Goal: Task Accomplishment & Management: Manage account settings

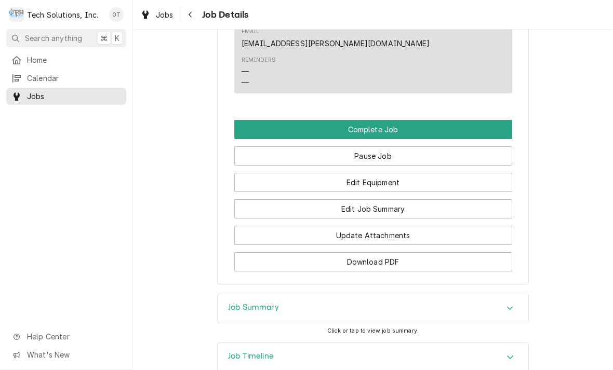
scroll to position [736, 0]
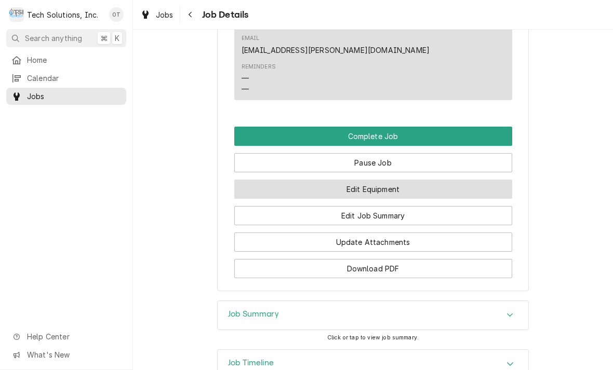
click at [371, 180] on button "Edit Equipment" at bounding box center [373, 189] width 278 height 19
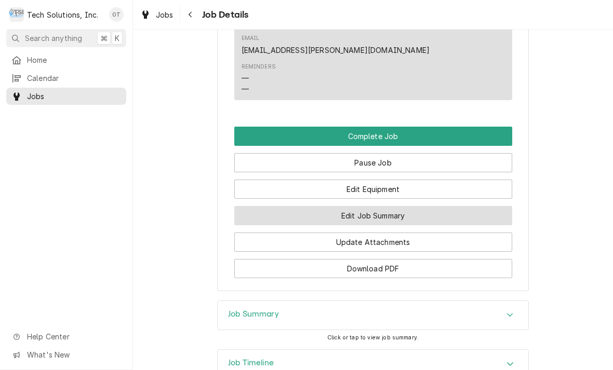
click at [368, 206] on button "Edit Job Summary" at bounding box center [373, 215] width 278 height 19
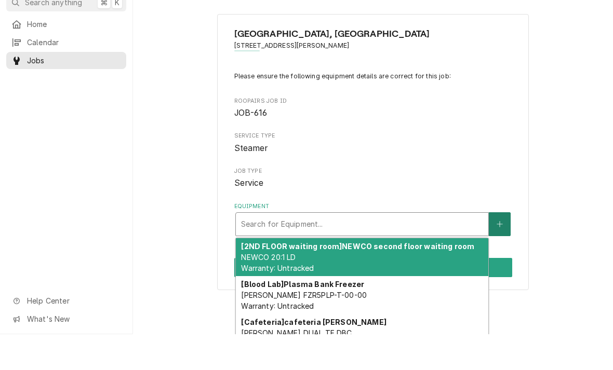
click at [502, 258] on icon "Create New Equipment" at bounding box center [499, 261] width 6 height 6
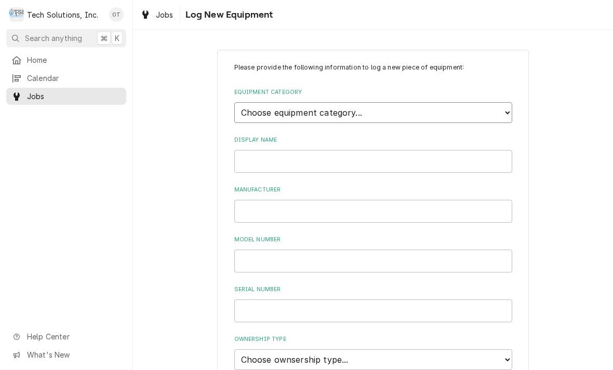
click at [506, 107] on select "Choose equipment category... Cooking Equipment Fryers Ice Machines Ovens and Ra…" at bounding box center [373, 112] width 278 height 21
select select "1"
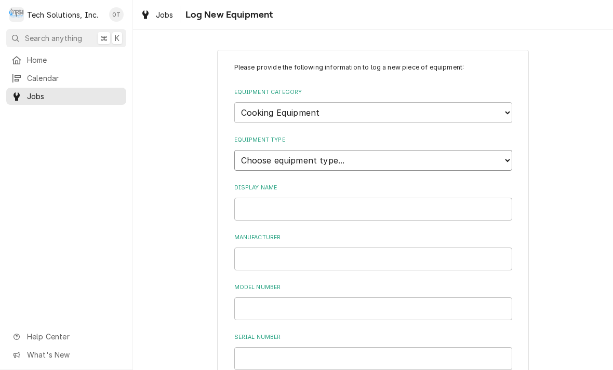
click at [503, 152] on select "Choose equipment type... Broiler Charbroiler Commercial Microwave Commercial To…" at bounding box center [373, 160] width 278 height 21
select select "4"
click at [504, 150] on select "Choose equipment type... Broiler Charbroiler Commercial Microwave Commercial To…" at bounding box center [373, 160] width 278 height 21
select select "Equipment Type"
click at [505, 152] on select "Choose equipment type... Broiler Charbroiler Commercial Microwave Commercial To…" at bounding box center [373, 160] width 278 height 21
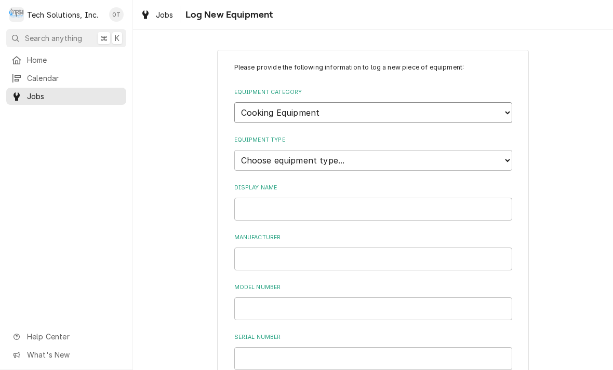
click at [501, 106] on select "Choose equipment category... Cooking Equipment Fryers Ice Machines Ovens and Ra…" at bounding box center [373, 112] width 278 height 21
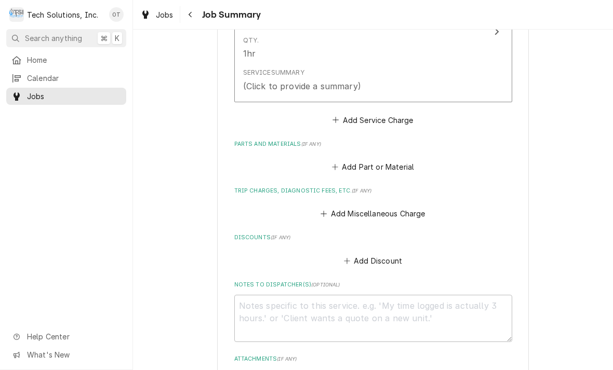
scroll to position [321, 0]
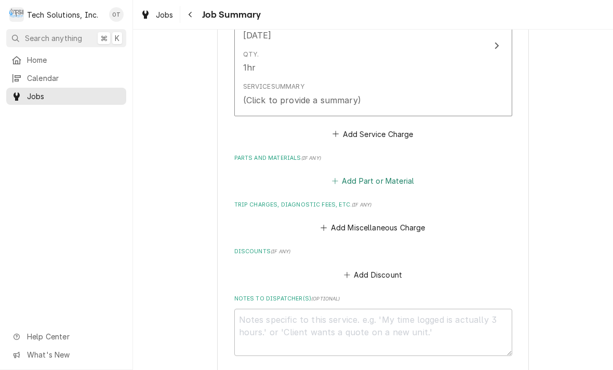
click at [379, 178] on button "Add Part or Material" at bounding box center [373, 181] width 86 height 15
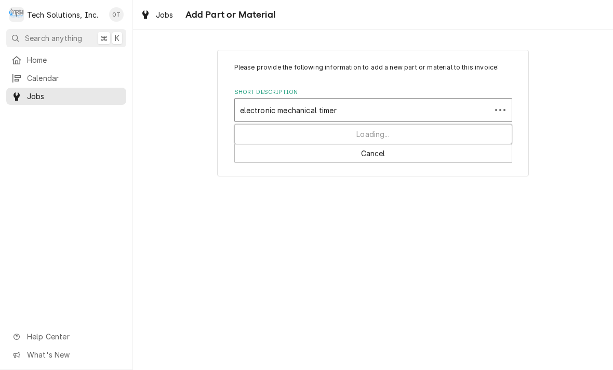
type input "electronic mechanical timer"
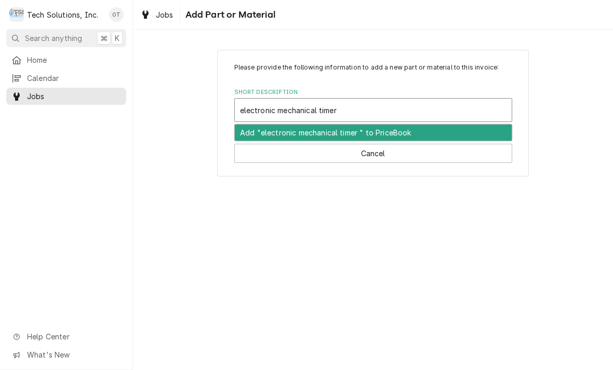
click at [394, 133] on div "Add "electronic mechanical timer " to PriceBook" at bounding box center [373, 133] width 277 height 16
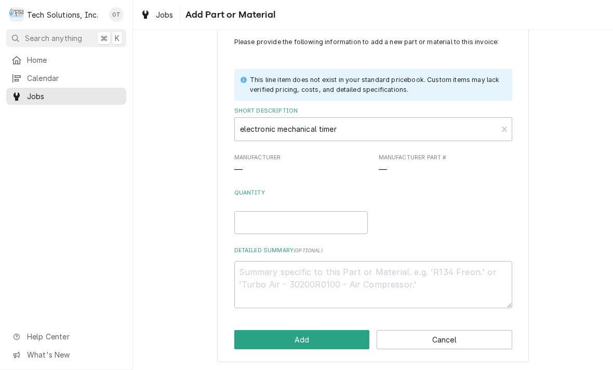
scroll to position [25, 0]
click at [263, 217] on input "Quantity" at bounding box center [300, 223] width 133 height 23
type textarea "x"
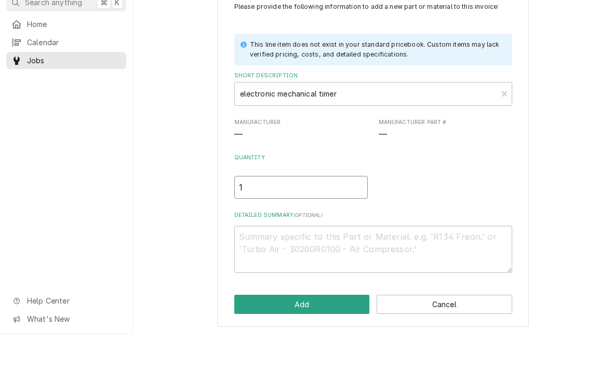
type input "1"
click at [261, 262] on textarea "Detailed Summary ( optional )" at bounding box center [373, 285] width 278 height 47
type textarea "x"
type textarea "1"
type textarea "x"
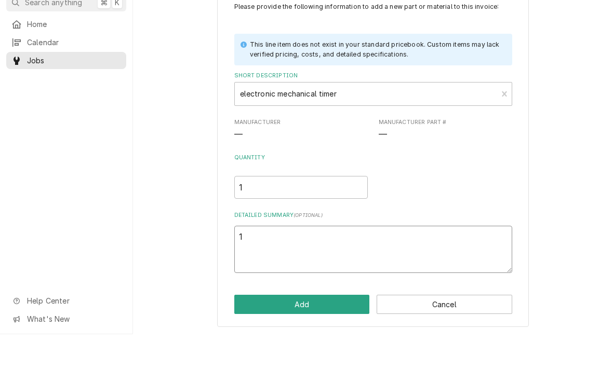
type textarea "11"
type textarea "x"
type textarea "110"
type textarea "x"
type textarea "1101"
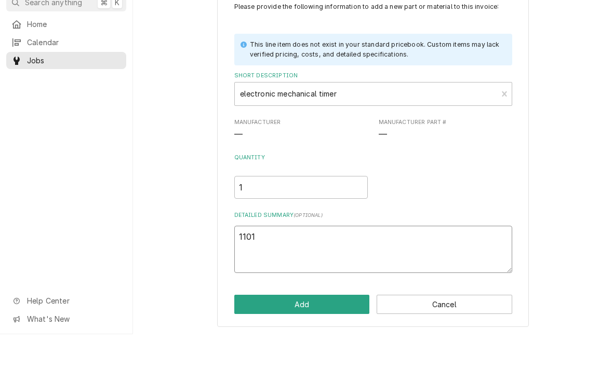
type textarea "x"
type textarea "11019"
type textarea "x"
type textarea "110198"
type textarea "x"
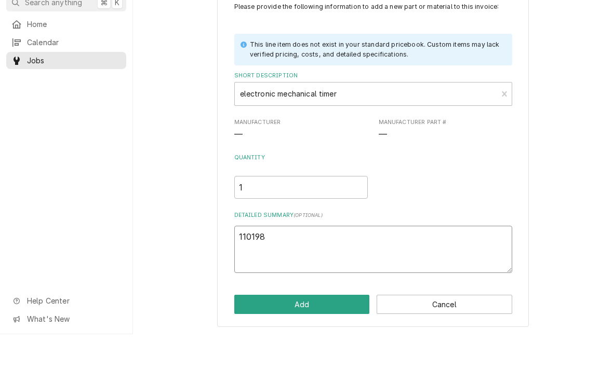
type textarea "110198"
type textarea "x"
type textarea "110198 t"
type textarea "x"
type textarea "110198 ti"
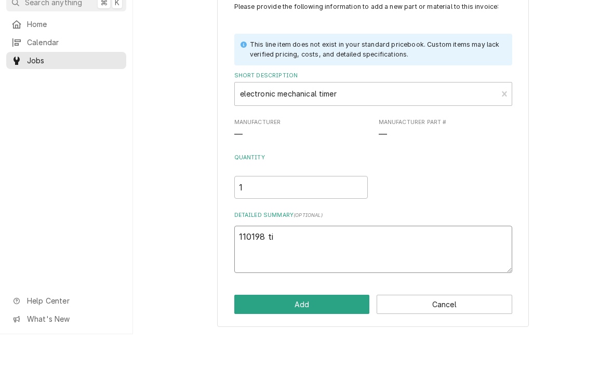
type textarea "x"
type textarea "110198 tim"
type textarea "x"
type textarea "110198 timm"
type textarea "x"
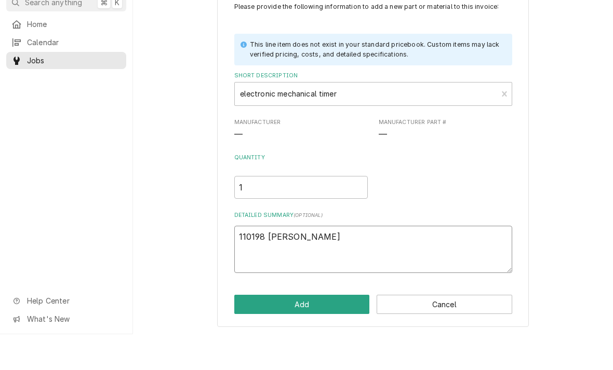
type textarea "110198 timme"
type textarea "x"
type textarea "110198 timmer"
type textarea "x"
type textarea "110198 timme"
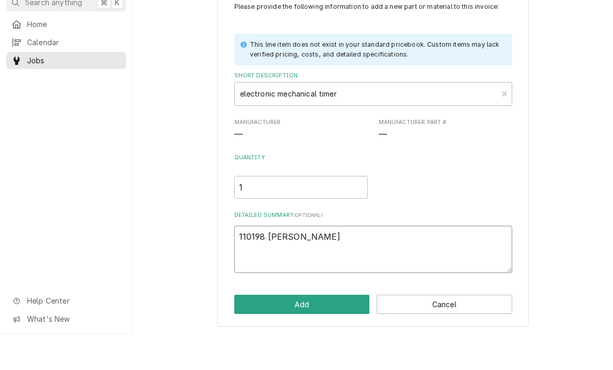
type textarea "x"
type textarea "110198 timm"
type textarea "x"
type textarea "110198 tim"
type textarea "x"
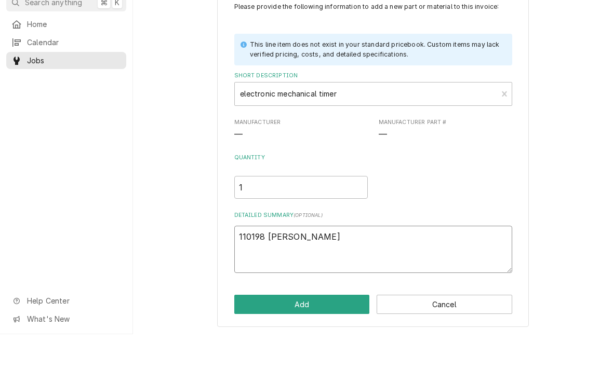
type textarea "110198 time"
type textarea "x"
type textarea "110198 timer"
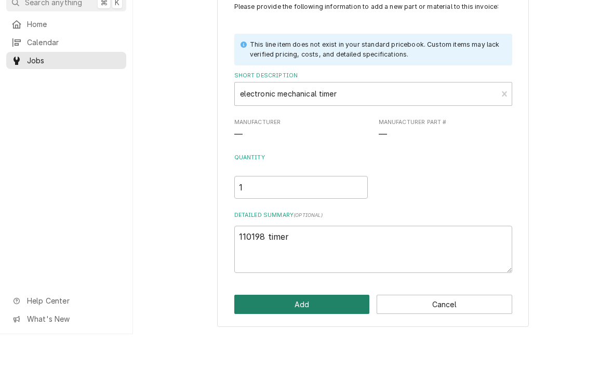
click at [298, 331] on button "Add" at bounding box center [302, 340] width 136 height 19
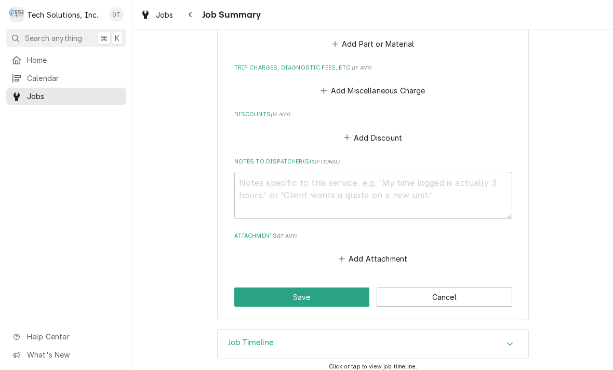
scroll to position [674, 0]
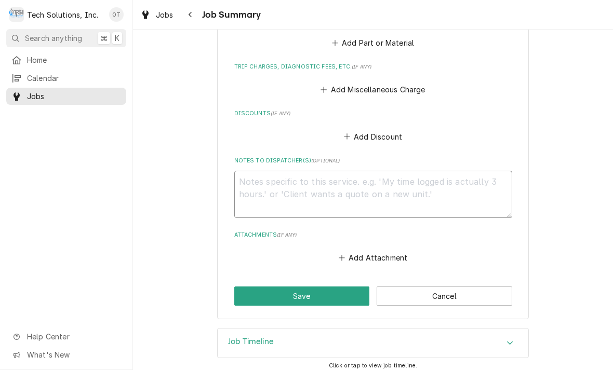
click at [260, 184] on textarea "Notes to Dispatcher(s) ( optional )" at bounding box center [373, 194] width 278 height 47
type textarea "x"
type textarea "N"
type textarea "x"
type textarea "Nee"
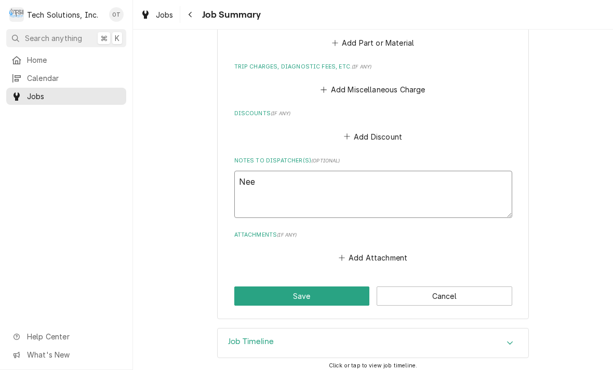
type textarea "x"
type textarea "Need"
type textarea "x"
type textarea "Need to"
type textarea "x"
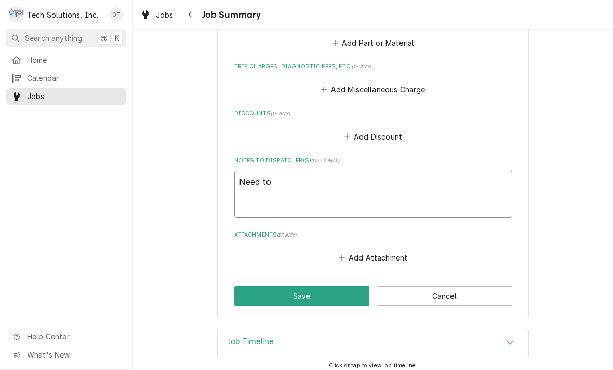
type textarea "Need to order"
type textarea "x"
type textarea "Need to order one"
type textarea "x"
type textarea "Need to order one timer"
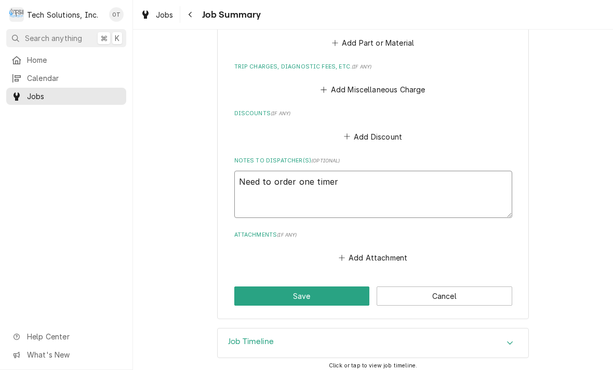
type textarea "x"
type textarea "Need to order one timer for"
type textarea "x"
type textarea "Need to order one timer for Balham"
type textarea "x"
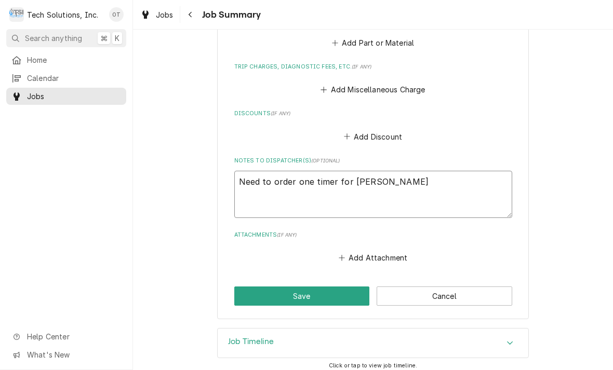
type textarea "Need to order one timer for Balham steam"
type textarea "x"
type textarea "Need to order one timer for Balham steamer"
type textarea "x"
type textarea "Need to order one timer for Balham steamer part number"
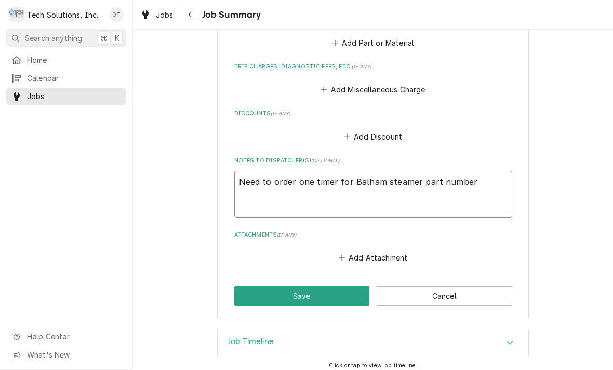
type textarea "x"
type textarea "Need to order one timer for Balham steamer part number {"
type textarea "x"
type textarea "Need to order one timer for Balham steamer part number {"
type textarea "x"
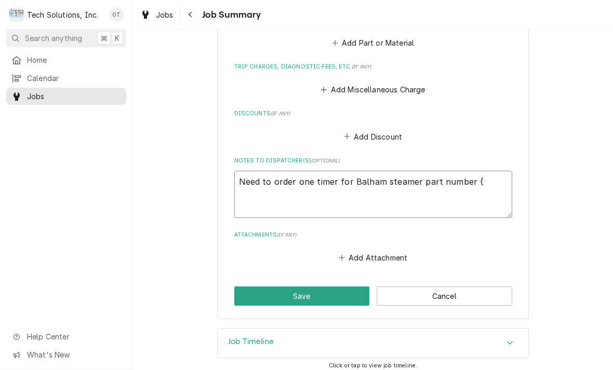
type textarea "Need to order one timer for Balham steamer part number { 1"
type textarea "x"
type textarea "Need to order one timer for Balham steamer part number { 11"
type textarea "x"
type textarea "Need to order one timer for Balham steamer part number { 110"
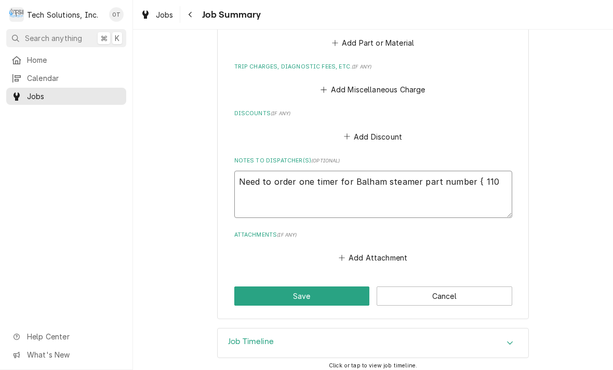
type textarea "x"
type textarea "Need to order one timer for Balham steamer part number { 1101"
type textarea "x"
type textarea "Need to order one timer for Balham steamer part number { 11019"
type textarea "x"
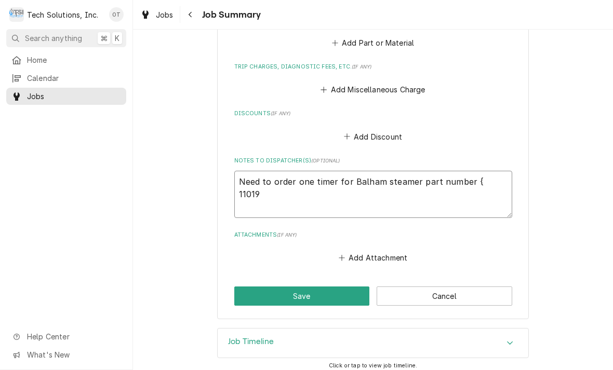
type textarea "Need to order one timer for Balham steamer part number { 110198"
type textarea "x"
type textarea "Need to order one timer for Balham steamer part number { 110198"
type textarea "x"
type textarea "Need to order one timer for Balham steamer part number { 110198 }"
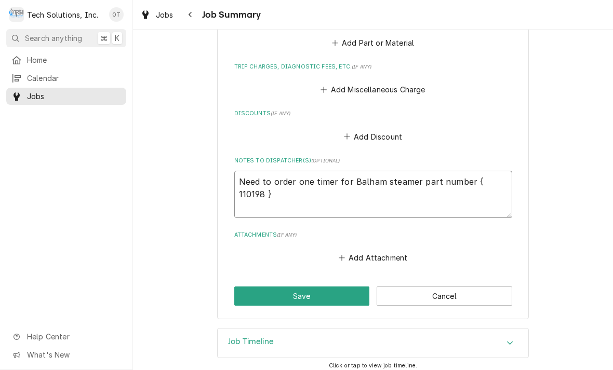
type textarea "x"
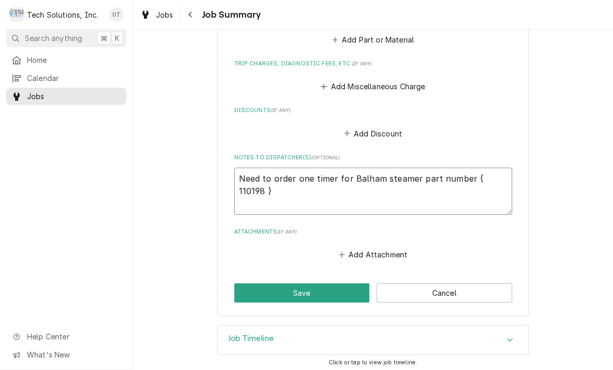
scroll to position [676, 0]
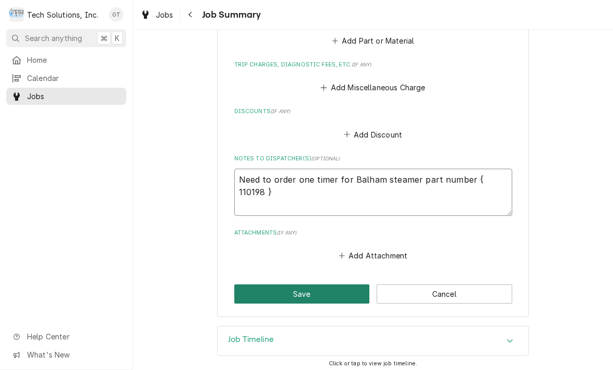
type textarea "Need to order one timer for Balham steamer part number { 110198 }"
click at [307, 294] on button "Save" at bounding box center [302, 294] width 136 height 19
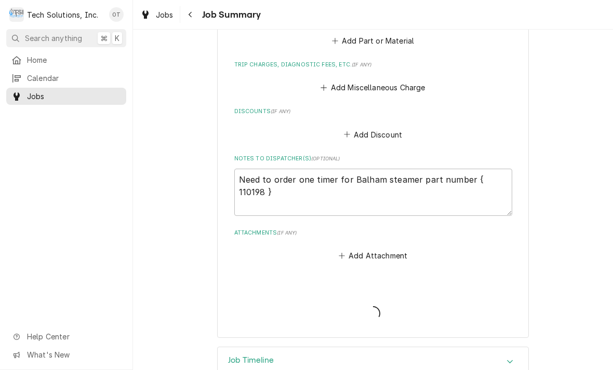
type textarea "x"
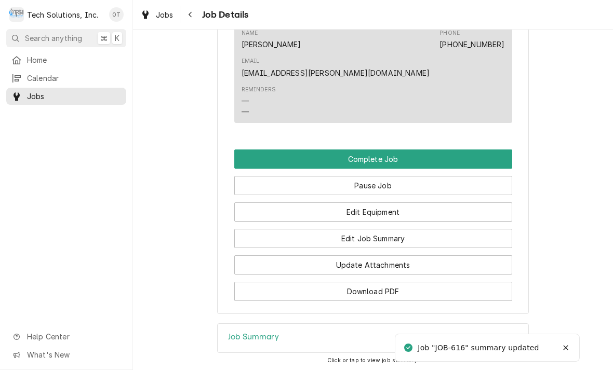
scroll to position [812, 0]
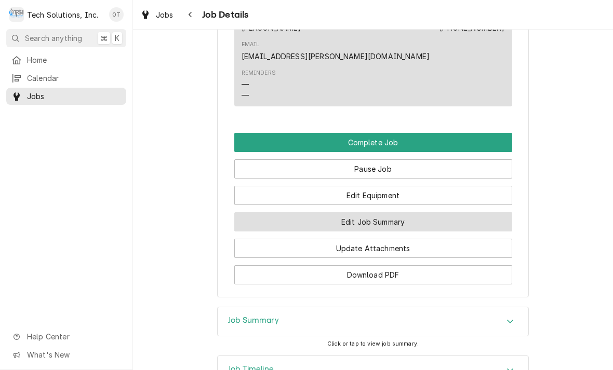
click at [375, 212] on button "Edit Job Summary" at bounding box center [373, 221] width 278 height 19
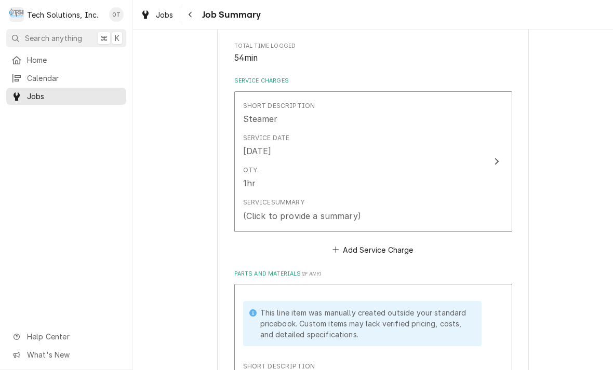
scroll to position [205, 0]
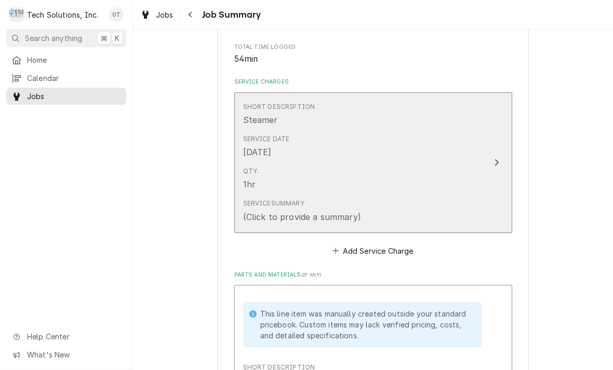
click at [499, 156] on div "Update Line Item" at bounding box center [497, 162] width 14 height 12
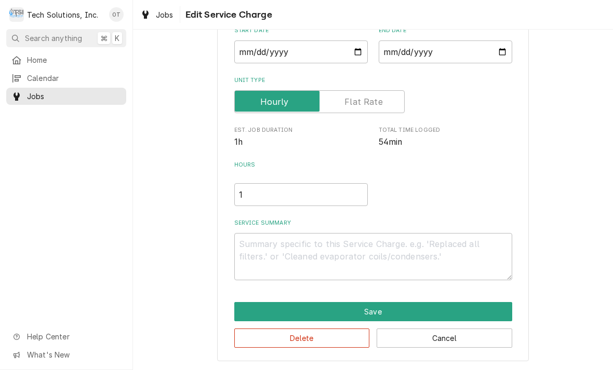
scroll to position [109, 0]
click at [247, 238] on textarea "Service Summary" at bounding box center [373, 256] width 278 height 47
type textarea "x"
type textarea "Re"
type textarea "x"
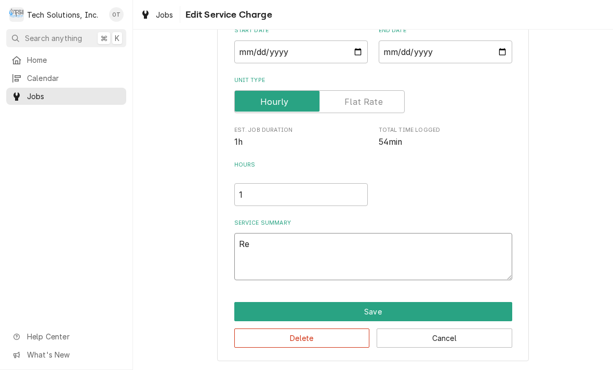
type textarea "Remo"
type textarea "x"
type textarea "Remove"
type textarea "x"
type textarea "Remove s"
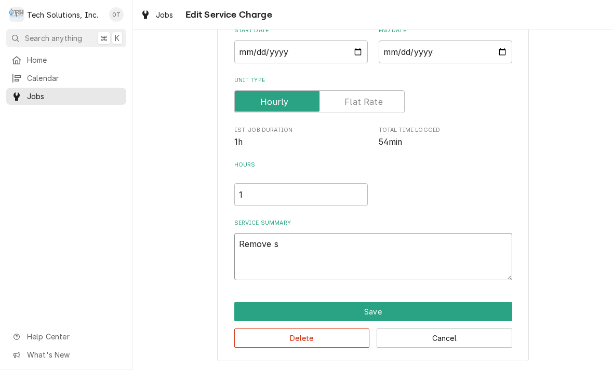
type textarea "x"
type textarea "Remove sid"
type textarea "x"
type textarea "Remove side"
type textarea "x"
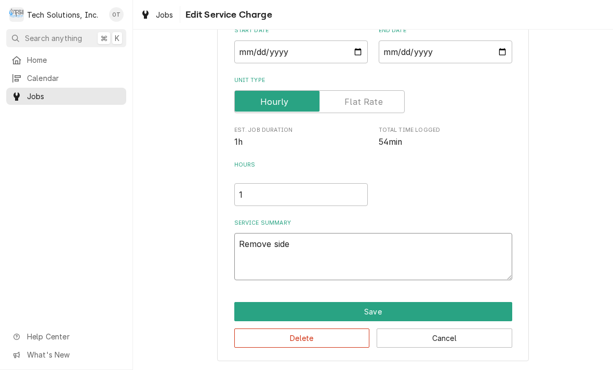
type textarea "Remove side pa"
type textarea "x"
type textarea "Remove side pane"
type textarea "x"
type textarea "Remove side panels"
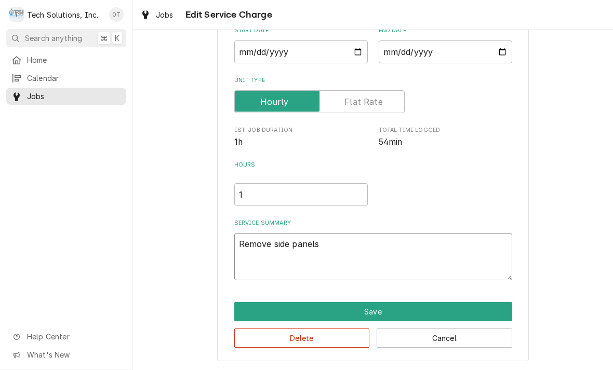
type textarea "x"
type textarea "Remove side panels o"
type textarea "x"
type textarea "Remove side panels off"
type textarea "x"
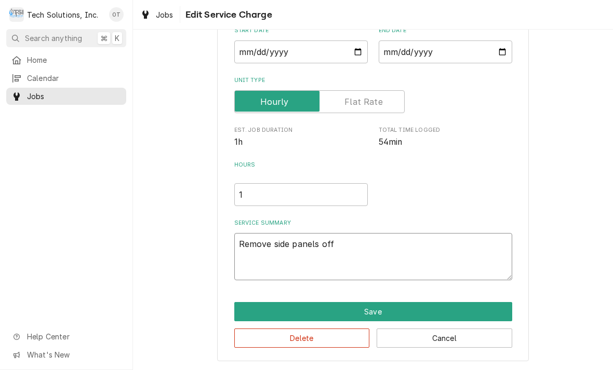
type textarea "Remove side panels off t"
type textarea "x"
type textarea "Remove side panels off top"
type textarea "x"
type textarea "Remove side panels off top and bottom"
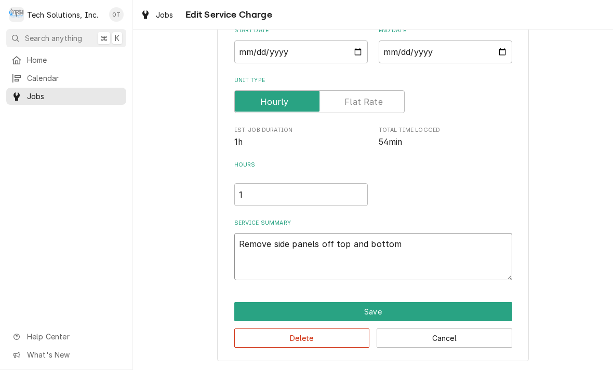
type textarea "x"
type textarea "Remove side panels off top and bottom steam"
type textarea "x"
type textarea "Remove side panels off top and bottom steamer"
type textarea "x"
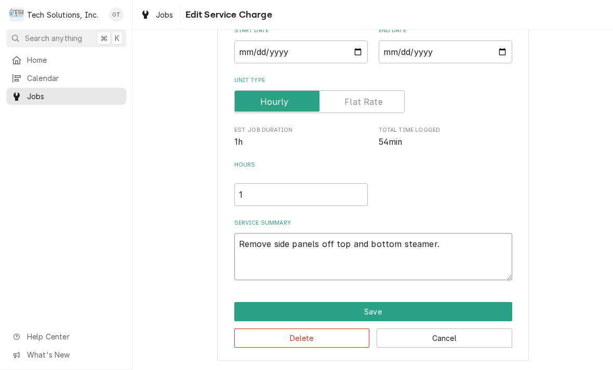
type textarea "Remove side panels off top and bottom steamer."
type textarea "x"
type textarea "Remove side panels off top and bottom steamer. Re"
type textarea "x"
type textarea "Remove side panels off top and bottom steamer. Remo"
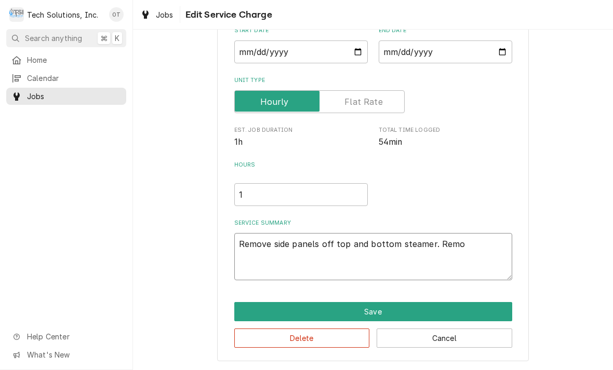
type textarea "x"
type textarea "Remove side panels off top and bottom steamer. Remove"
type textarea "x"
type textarea "Remove side panels off top and bottom steamer. Remove b"
type textarea "x"
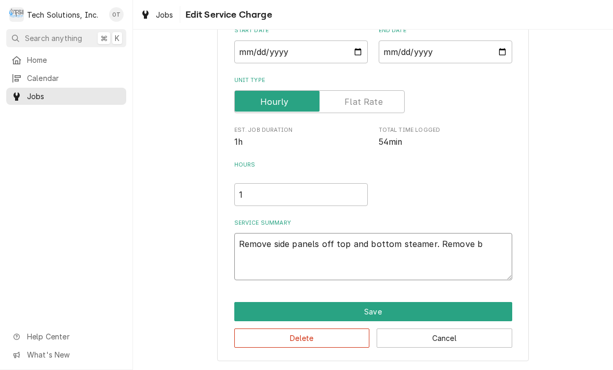
type textarea "Remove side panels off top and bottom steamer. Remove bot"
type textarea "x"
type textarea "Remove side panels off top and bottom steamer. Remove botto"
type textarea "x"
type textarea "Remove side panels off top and bottom steamer. Remove bottom"
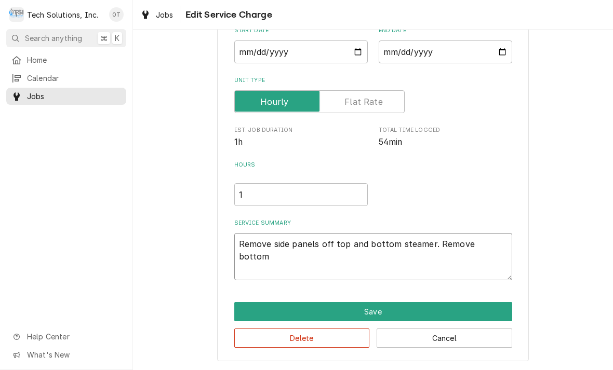
type textarea "x"
type textarea "Remove side panels off top and bottom steamer. Remove bottom pa"
type textarea "x"
type textarea "Remove side panels off top and bottom steamer. Remove bottom pan"
type textarea "x"
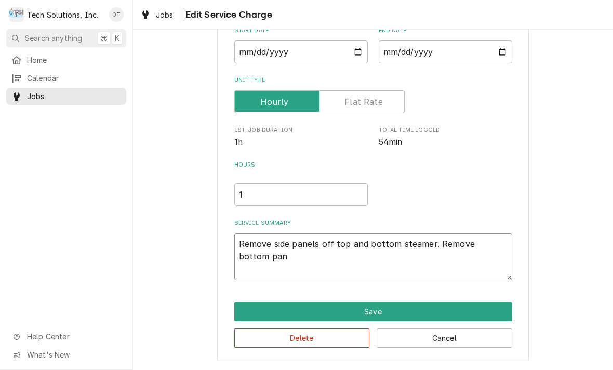
type textarea "Remove side panels off top and bottom steamer. Remove bottom pan to"
type textarea "x"
type textarea "Remove side panels off top and bottom steamer. Remove bottom pan to g"
type textarea "x"
type textarea "Remove side panels off top and bottom steamer. Remove bottom pan to get"
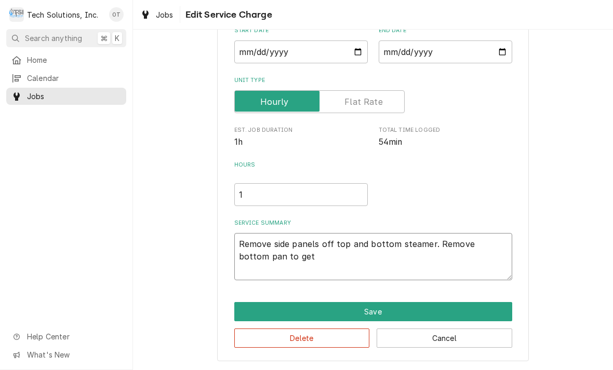
type textarea "x"
type textarea "Remove side panels off top and bottom steamer. Remove bottom pan to get t"
type textarea "x"
type textarea "Remove side panels off top and bottom steamer. Remove bottom pan to get to"
type textarea "x"
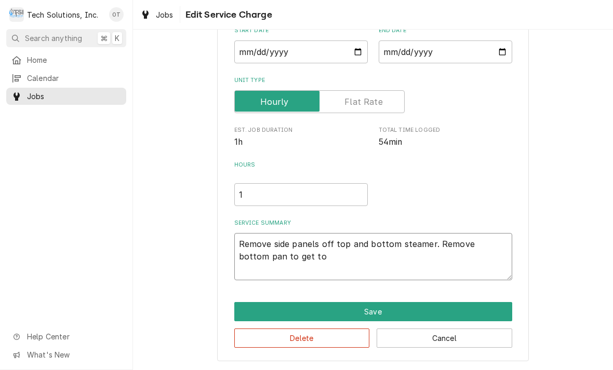
type textarea "Remove side panels off top and bottom steamer. Remove bottom pan to get to wa"
type textarea "x"
type textarea "Remove side panels off top and bottom steamer. Remove bottom pan to get to wate"
type textarea "x"
type textarea "Remove side panels off top and bottom steamer. Remove bottom pan to get to water"
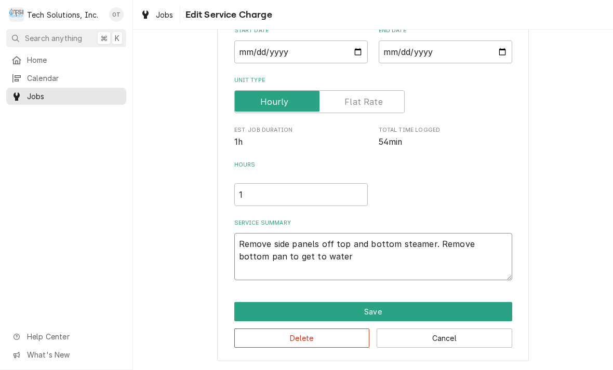
type textarea "x"
type textarea "Remove side panels off top and bottom steamer. Remove bottom pan to get to wate…"
type textarea "x"
type textarea "Remove side panels off top and bottom steamer. Remove bottom pan to get to wate…"
type textarea "x"
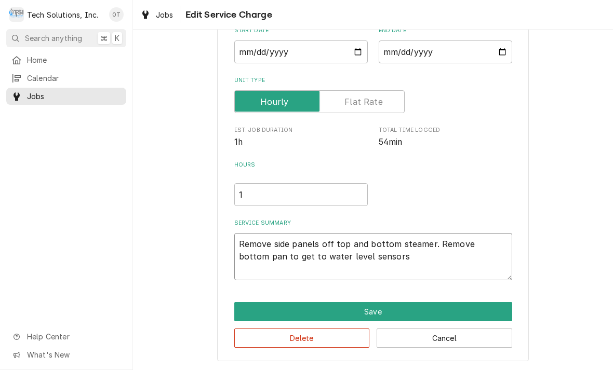
type textarea "Remove side panels off top and bottom steamer. Remove bottom pan to get to wate…"
type textarea "x"
type textarea "Remove side panels off top and bottom steamer. Remove bottom pan to get to wate…"
type textarea "x"
type textarea "Remove side panels off top and bottom steamer. Remove bottom pan to get to wate…"
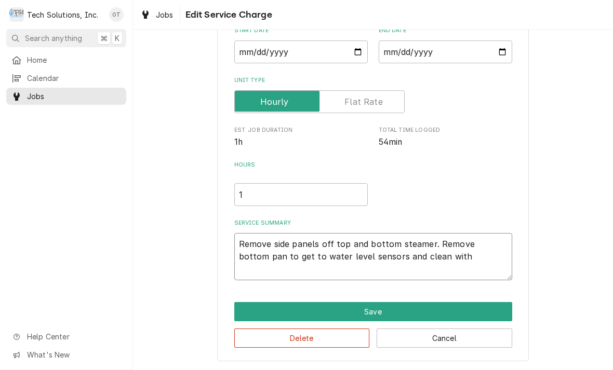
type textarea "x"
type textarea "Remove side panels off top and bottom steamer. Remove bottom pan to get to wate…"
type textarea "x"
type textarea "Remove side panels off top and bottom steamer. Remove bottom pan to get to wate…"
type textarea "x"
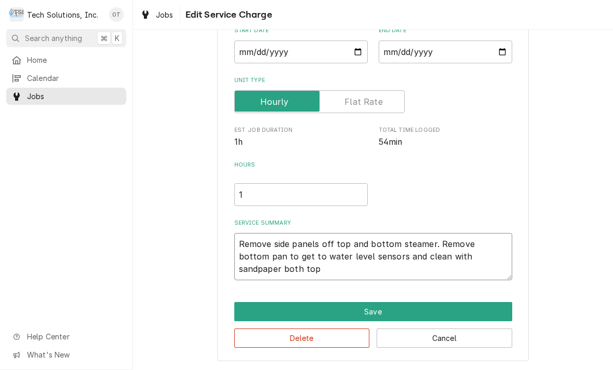
type textarea "Remove side panels off top and bottom steamer. Remove bottom pan to get to wate…"
type textarea "x"
type textarea "Remove side panels off top and bottom steamer. Remove bottom pan to get to wate…"
type textarea "x"
type textarea "Remove side panels off top and bottom steamer. Remove bottom pan to get to wate…"
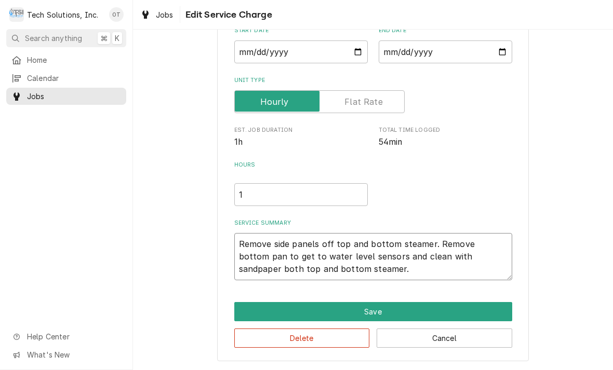
type textarea "x"
type textarea "Remove side panels off top and bottom steamer. Remove bottom pan to get to wate…"
type textarea "x"
type textarea "Remove side panels off top and bottom steamer. Remove bottom pan to get to wate…"
type textarea "x"
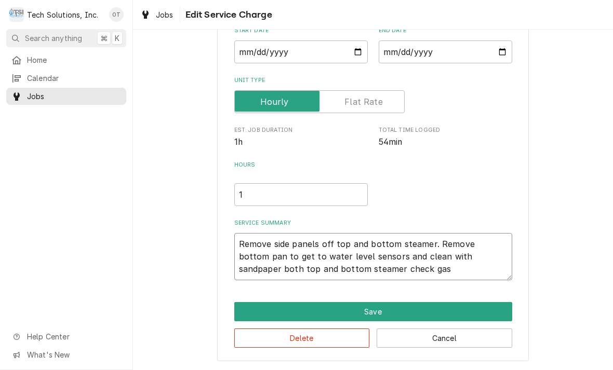
type textarea "Remove side panels off top and bottom steamer. Remove bottom pan to get to wate…"
type textarea "x"
type textarea "Remove side panels off top and bottom steamer. Remove bottom pan to get to wate…"
type textarea "x"
type textarea "Remove side panels off top and bottom steamer. Remove bottom pan to get to wate…"
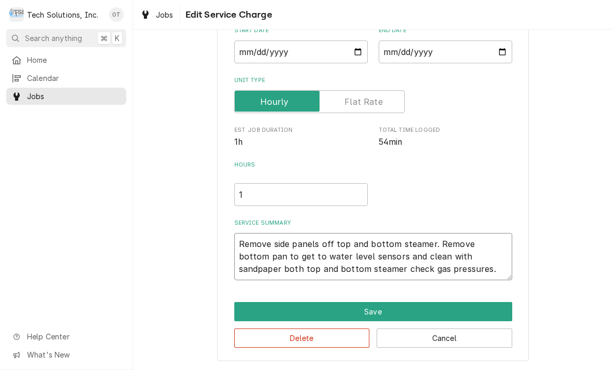
type textarea "x"
type textarea "Remove side panels off top and bottom steamer. Remove bottom pan to get to wate…"
type textarea "x"
type textarea "Remove side panels off top and bottom steamer. Remove bottom pan to get to wate…"
type textarea "x"
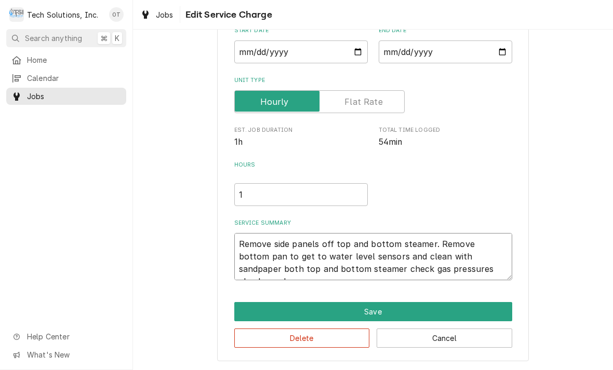
type textarea "Remove side panels off top and bottom steamer. Remove bottom pan to get to wate…"
type textarea "x"
type textarea "Remove side panels off top and bottom steamer. Remove bottom pan to get to wate…"
type textarea "x"
type textarea "Remove side panels off top and bottom steamer. Remove bottom pan to get to wate…"
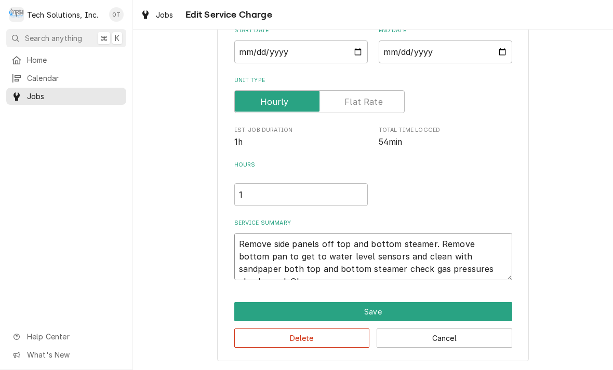
type textarea "x"
type textarea "Remove side panels off top and bottom steamer. Remove bottom pan to get to wate…"
type textarea "x"
type textarea "Remove side panels off top and bottom steamer. Remove bottom pan to get to wate…"
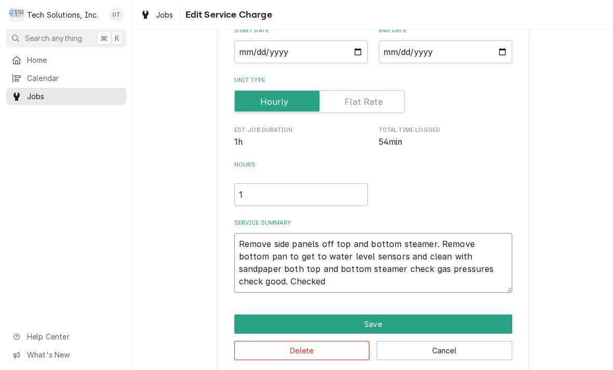
type textarea "x"
type textarea "Remove side panels off top and bottom steamer. Remove bottom pan to get to wate…"
type textarea "x"
type textarea "Remove side panels off top and bottom steamer. Remove bottom pan to get to wate…"
type textarea "x"
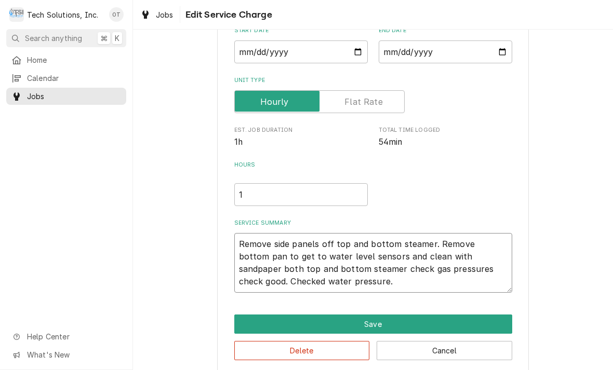
type textarea "Remove side panels off top and bottom steamer. Remove bottom pan to get to wate…"
type textarea "x"
type textarea "Remove side panels off top and bottom steamer. Remove bottom pan to get to wate…"
type textarea "x"
type textarea "Remove side panels off top and bottom steamer. Remove bottom pan to get to wate…"
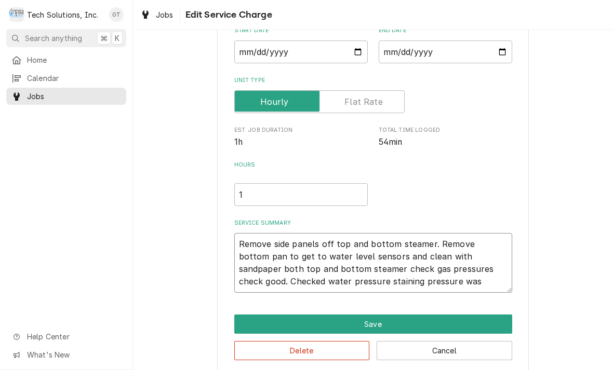
type textarea "x"
type textarea "Remove side panels off top and bottom steamer. Remove bottom pan to get to wate…"
type textarea "x"
type textarea "Remove side panels off top and bottom steamer. Remove bottom pan to get to wate…"
type textarea "x"
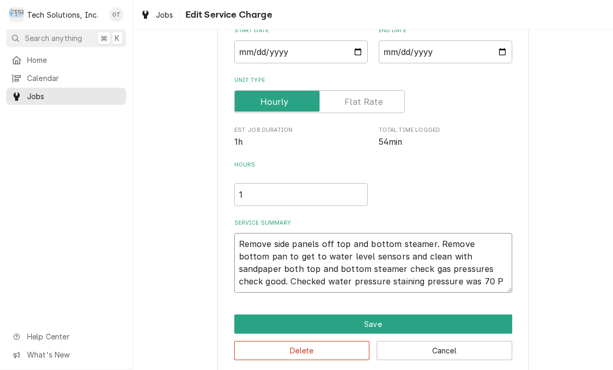
type textarea "Remove side panels off top and bottom steamer. Remove bottom pan to get to wate…"
type textarea "x"
type textarea "Remove side panels off top and bottom steamer. Remove bottom pan to get to wate…"
type textarea "x"
type textarea "Remove side panels off top and bottom steamer. Remove bottom pan to get to wate…"
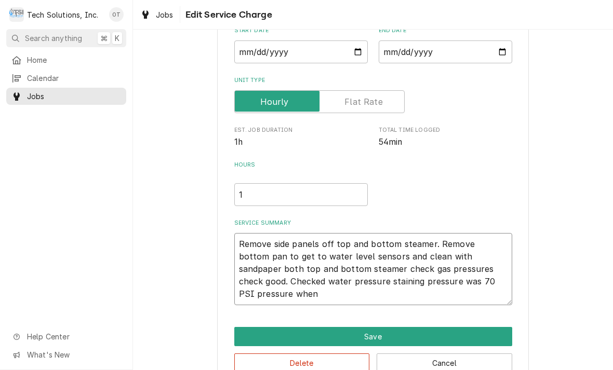
type textarea "x"
type textarea "Remove side panels off top and bottom steamer. Remove bottom pan to get to wate…"
type textarea "x"
type textarea "Remove side panels off top and bottom steamer. Remove bottom pan to get to wate…"
type textarea "x"
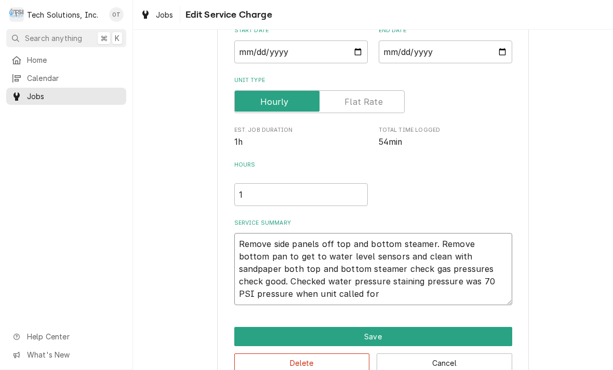
type textarea "Remove side panels off top and bottom steamer. Remove bottom pan to get to wate…"
type textarea "x"
type textarea "Remove side panels off top and bottom steamer. Remove bottom pan to get to wate…"
type textarea "x"
type textarea "Remove side panels off top and bottom steamer. Remove bottom pan to get to wate…"
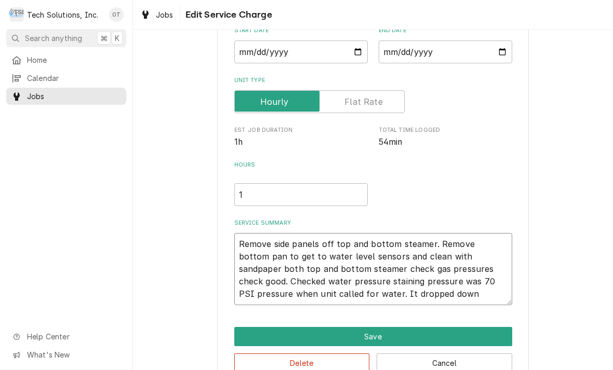
type textarea "x"
type textarea "Remove side panels off top and bottom steamer. Remove bottom pan to get to wate…"
type textarea "x"
type textarea "Remove side panels off top and bottom steamer. Remove bottom pan to get to wate…"
type textarea "x"
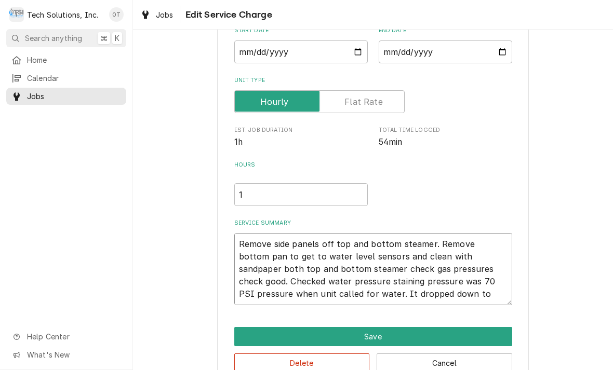
type textarea "Remove side panels off top and bottom steamer. Remove bottom pan to get to wate…"
type textarea "x"
type textarea "Remove side panels off top and bottom steamer. Remove bottom pan to get to wate…"
type textarea "x"
type textarea "Remove side panels off top and bottom steamer. Remove bottom pan to get to wate…"
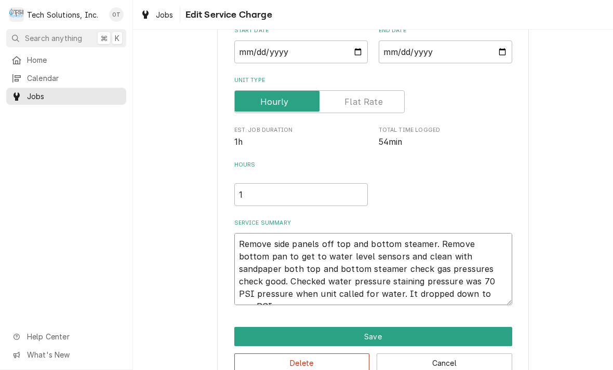
type textarea "x"
type textarea "Remove side panels off top and bottom steamer. Remove bottom pan to get to wate…"
type textarea "x"
type textarea "Remove side panels off top and bottom steamer. Remove bottom pan to get to wate…"
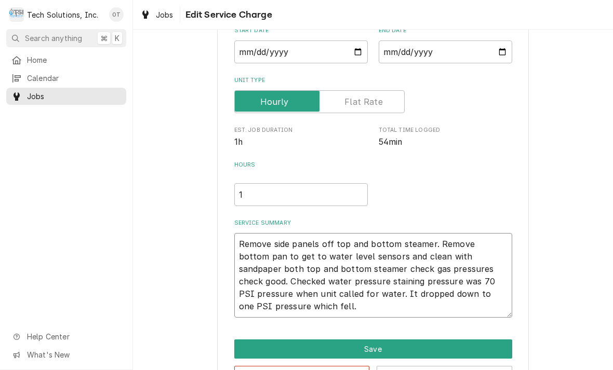
type textarea "x"
type textarea "Remove side panels off top and bottom steamer. Remove bottom pan to get to wate…"
type textarea "x"
type textarea "Remove side panels off top and bottom steamer. Remove bottom pan to get to wate…"
type textarea "x"
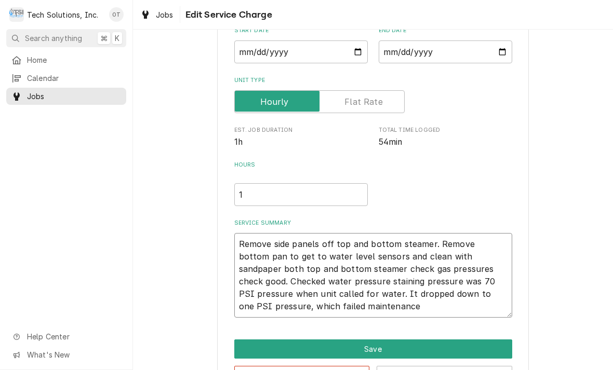
type textarea "Remove side panels off top and bottom steamer. Remove bottom pan to get to wate…"
type textarea "x"
type textarea "Remove side panels off top and bottom steamer. Remove bottom pan to get to wate…"
type textarea "x"
type textarea "Remove side panels off top and bottom steamer. Remove bottom pan to get to wate…"
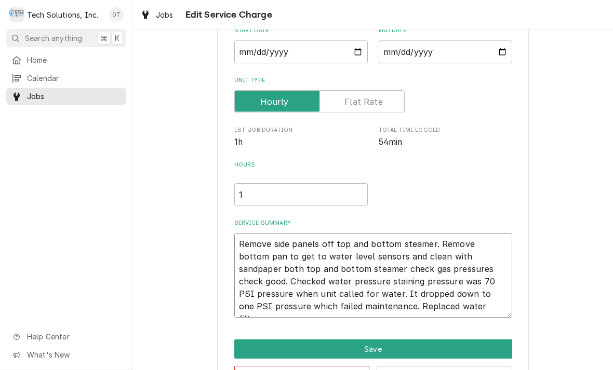
type textarea "x"
type textarea "Remove side panels off top and bottom steamer. Remove bottom pan to get to wate…"
type textarea "x"
type textarea "Remove side panels off top and bottom steamer. Remove bottom pan to get to wate…"
type textarea "x"
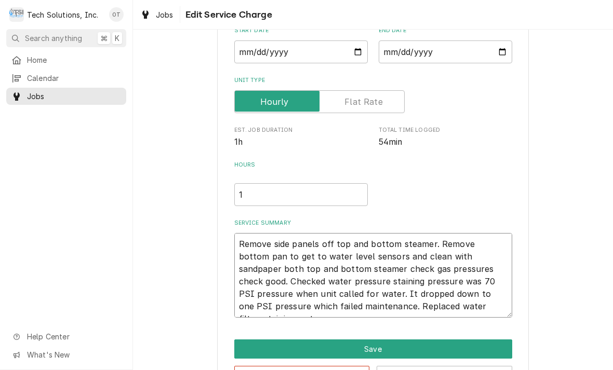
type textarea "Remove side panels off top and bottom steamer. Remove bottom pan to get to wate…"
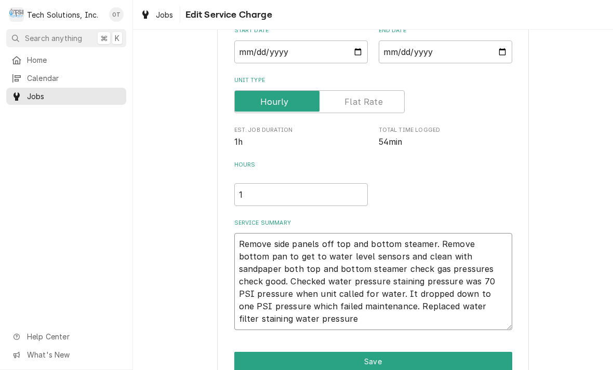
type textarea "x"
type textarea "Remove side panels off top and bottom steamer. Remove bottom pan to get to wate…"
type textarea "x"
type textarea "Remove side panels off top and bottom steamer. Remove bottom pan to get to wate…"
type textarea "x"
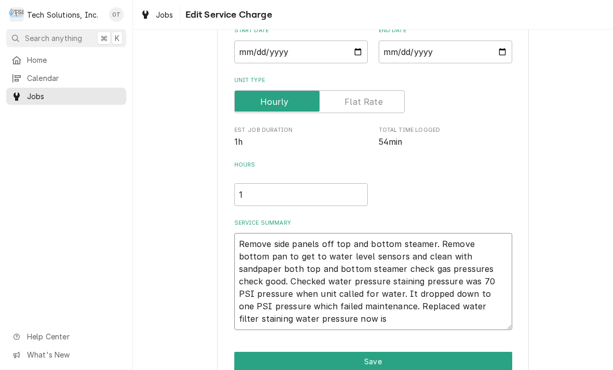
type textarea "Remove side panels off top and bottom steamer. Remove bottom pan to get to wate…"
type textarea "x"
type textarea "Remove side panels off top and bottom steamer. Remove bottom pan to get to wate…"
type textarea "x"
type textarea "Remove side panels off top and bottom steamer. Remove bottom pan to get to wate…"
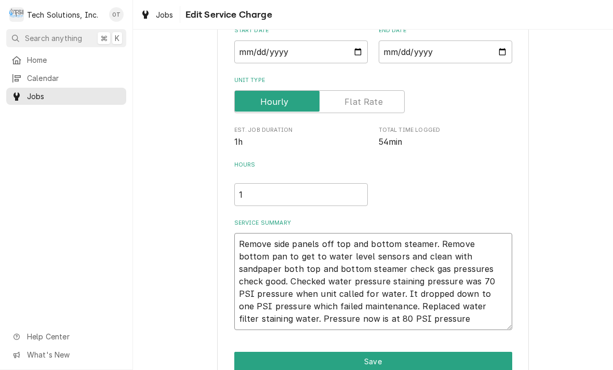
type textarea "x"
type textarea "Remove side panels off top and bottom steamer. Remove bottom pan to get to wate…"
type textarea "x"
type textarea "Remove side panels off top and bottom steamer. Remove bottom pan to get to wate…"
type textarea "x"
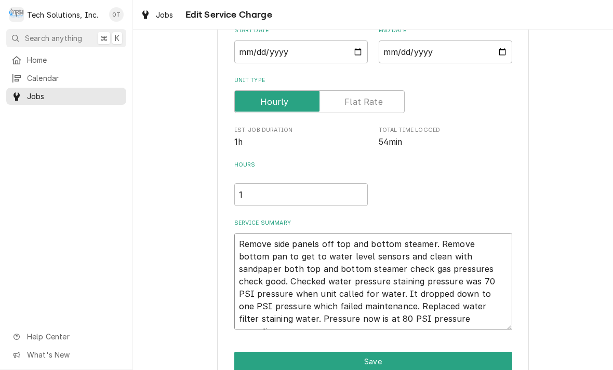
type textarea "Remove side panels off top and bottom steamer. Remove bottom pan to get to wate…"
type textarea "x"
type textarea "Remove side panels off top and bottom steamer. Remove bottom pan to get to wate…"
type textarea "x"
type textarea "Remove side panels off top and bottom steamer. Remove bottom pan to get to wate…"
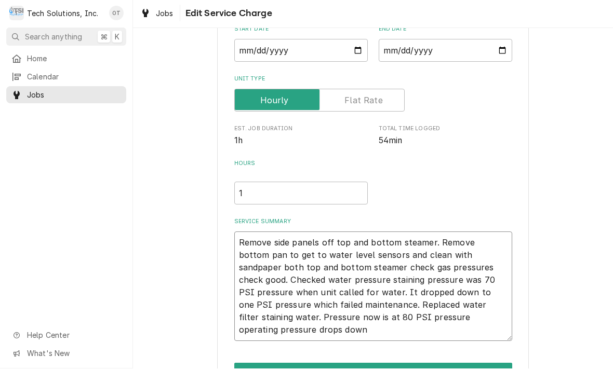
type textarea "x"
type textarea "Remove side panels off top and bottom steamer. Remove bottom pan to get to wate…"
type textarea "x"
type textarea "Remove side panels off top and bottom steamer. Remove bottom pan to get to wate…"
type textarea "x"
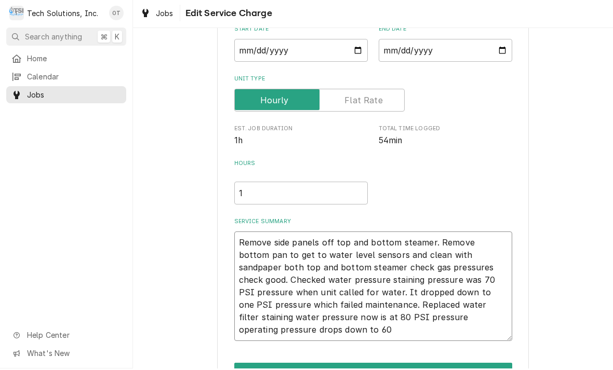
type textarea "Remove side panels off top and bottom steamer. Remove bottom pan to get to wate…"
type textarea "x"
type textarea "Remove side panels off top and bottom steamer. Remove bottom pan to get to wate…"
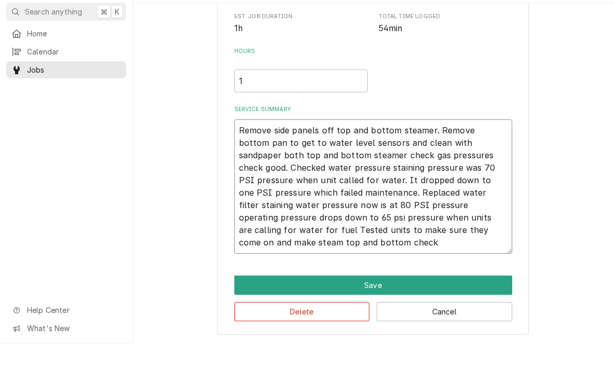
scroll to position [196, 0]
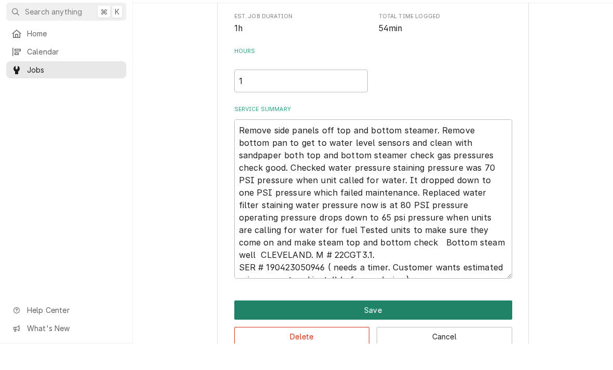
click at [369, 327] on button "Save" at bounding box center [373, 336] width 278 height 19
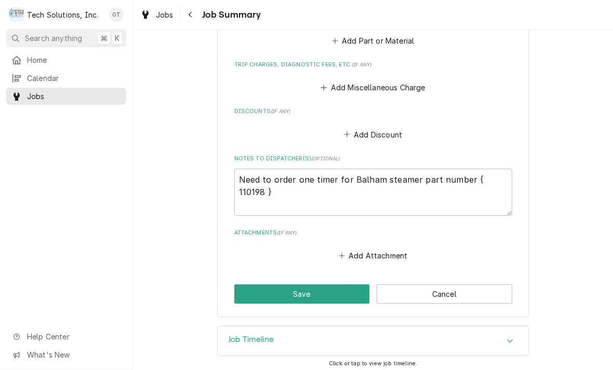
scroll to position [838, 0]
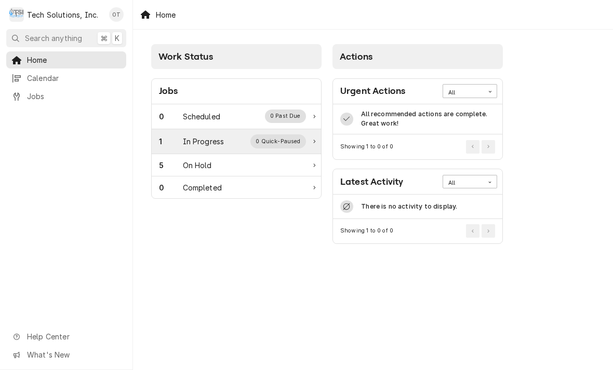
click at [213, 136] on div "In Progress" at bounding box center [204, 141] width 42 height 11
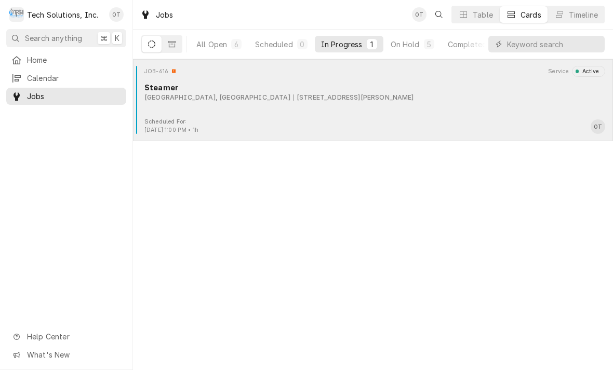
click at [247, 107] on div "JOB-616 Service Active Steamer [GEOGRAPHIC_DATA][STREET_ADDRESS][PERSON_NAME]" at bounding box center [373, 92] width 472 height 52
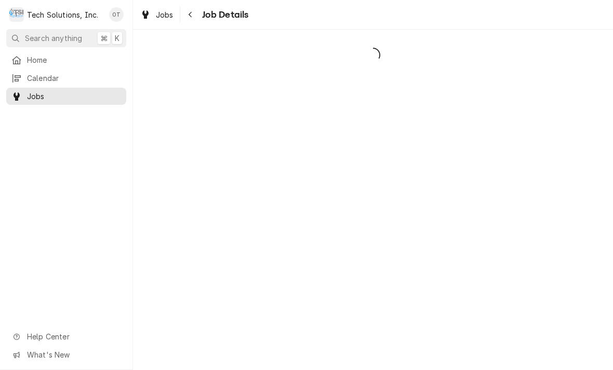
click at [280, 98] on div "Dynamic Content Wrapper" at bounding box center [373, 200] width 480 height 341
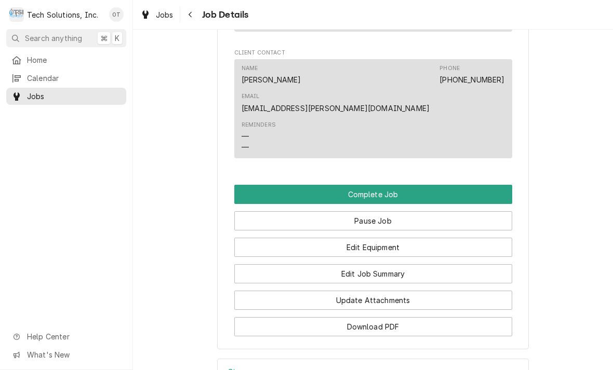
scroll to position [789, 0]
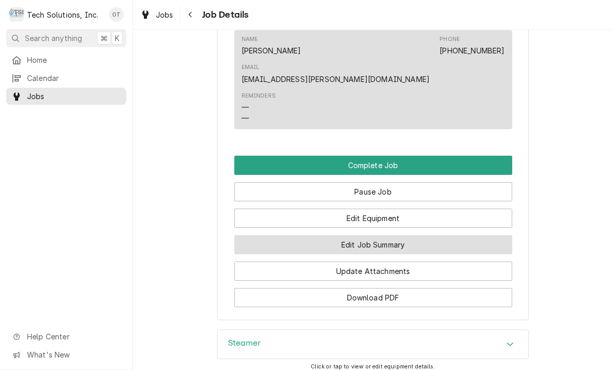
click at [381, 235] on button "Edit Job Summary" at bounding box center [373, 244] width 278 height 19
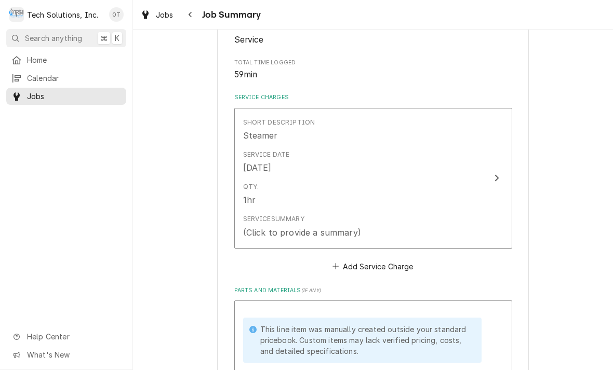
scroll to position [188, 0]
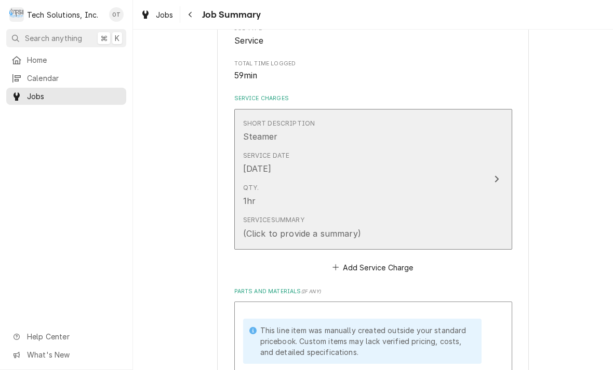
click at [492, 177] on div "Update Line Item" at bounding box center [497, 179] width 14 height 12
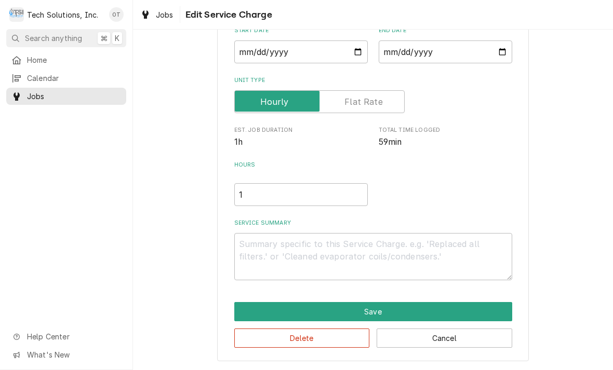
scroll to position [109, 0]
click at [254, 246] on textarea "Service Summary" at bounding box center [373, 256] width 278 height 47
type textarea "x"
type textarea "R"
type textarea "x"
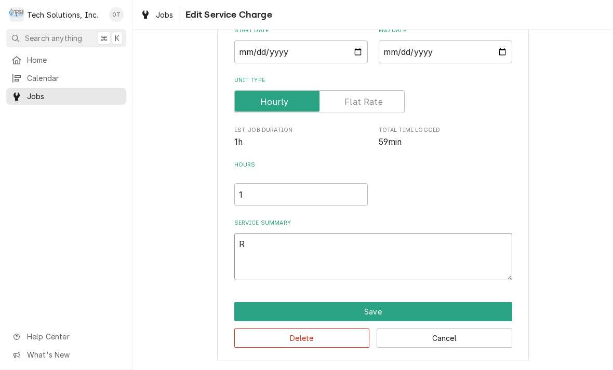
type textarea "Rem"
type textarea "x"
type textarea "Remov"
type textarea "x"
type textarea "Remove"
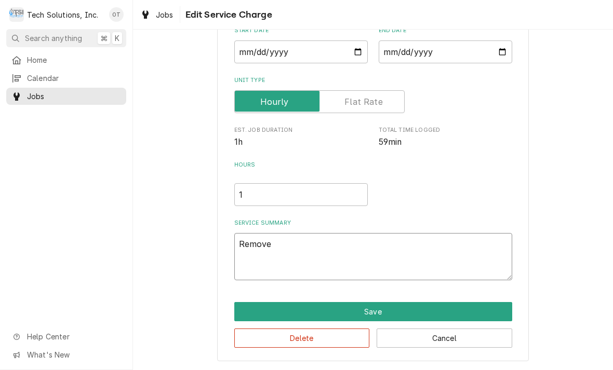
type textarea "x"
type textarea "Remove si"
type textarea "x"
type textarea "Remove side"
type textarea "x"
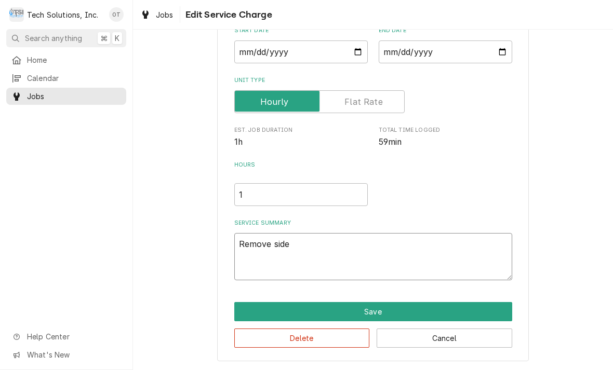
type textarea "Remove side p"
type textarea "x"
type textarea "Remove side pan"
type textarea "x"
type textarea "Remove side panel"
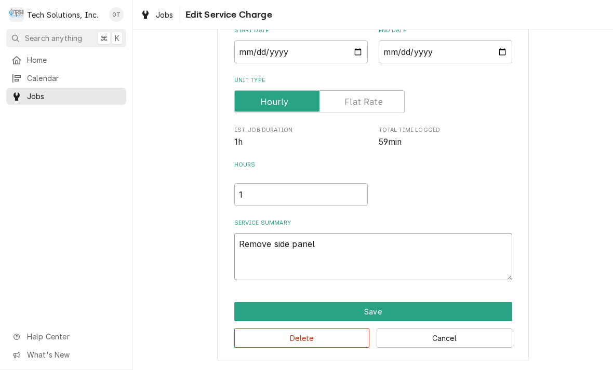
type textarea "x"
type textarea "Remove side panel o"
type textarea "x"
type textarea "Remove side panel off"
type textarea "x"
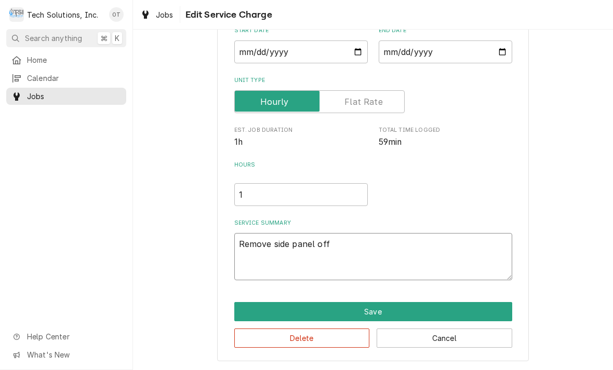
type textarea "Remove side panel off t"
type textarea "x"
type textarea "Remove side panel off top"
type textarea "x"
type textarea "Remove side panel off top a"
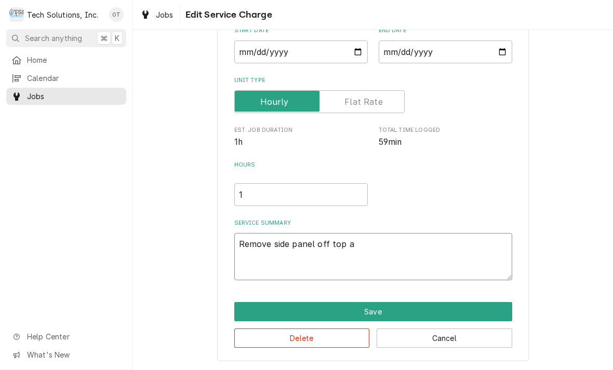
type textarea "x"
type textarea "Remove side panel off top and"
type textarea "x"
type textarea "Remove side panel off top and b"
type textarea "x"
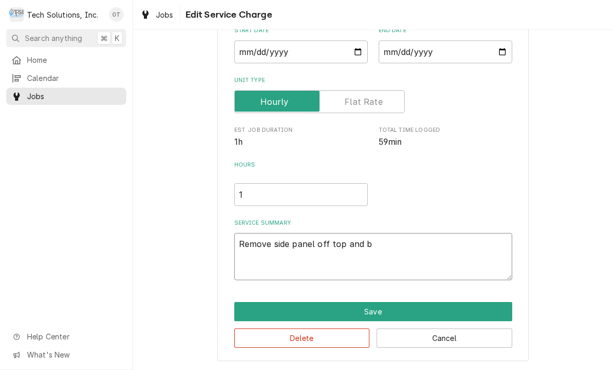
type textarea "Remove side panel off top and bot"
type textarea "x"
type textarea "Remove side panel off top and botto"
type textarea "x"
type textarea "Remove side panel off top and bottom"
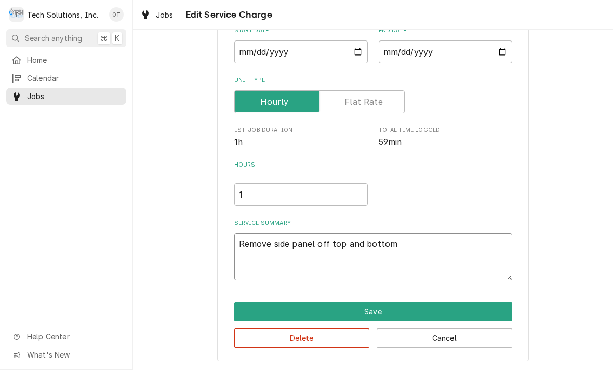
type textarea "x"
type textarea "Remove side panel off top and bottom steam wheel"
type textarea "x"
type textarea "Remove side panel off top and bottom steam wheels"
type textarea "x"
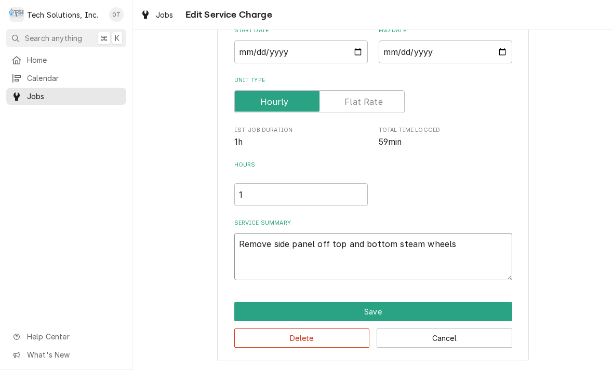
type textarea "Remove side panel off top and bottom steam wheels check gas"
type textarea "x"
type textarea "Remove side panel off top and bottom steam wheels check gas pressure"
type textarea "x"
type textarea "Remove side panel off top and bottom steam wheels check gas pressures"
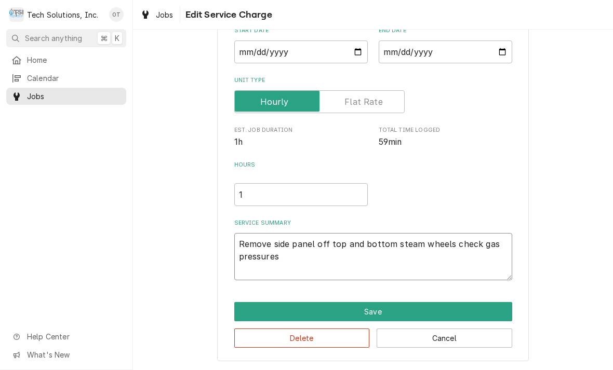
type textarea "x"
type textarea "Remove side panel off top and bottom steam wheels check gas pressures on top"
type textarea "x"
type textarea "Remove side panel off top and bottom, steam wheels check gas pressures on top a…"
type textarea "x"
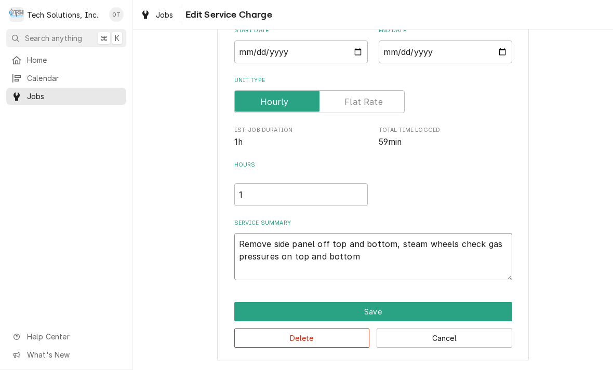
type textarea "Remove side panel off top and bottom, steam wheels check gas pressures on top a…"
type textarea "x"
type textarea "Remove side panel off top and bottom steam wheels check gas pressures on top an…"
type textarea "x"
type textarea "Remove side panel off top and bottom steam wheels check gas pressures on top an…"
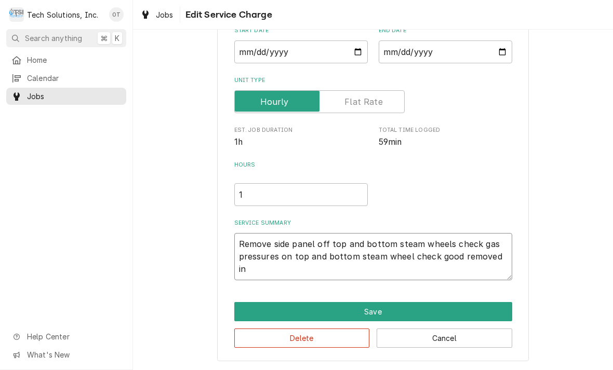
type textarea "x"
type textarea "Remove side panel off top and bottom steam wheels check gas pressures on top an…"
type textarea "x"
type textarea "Remove side panel off top and bottom steam wheels check gas pressures on top an…"
type textarea "x"
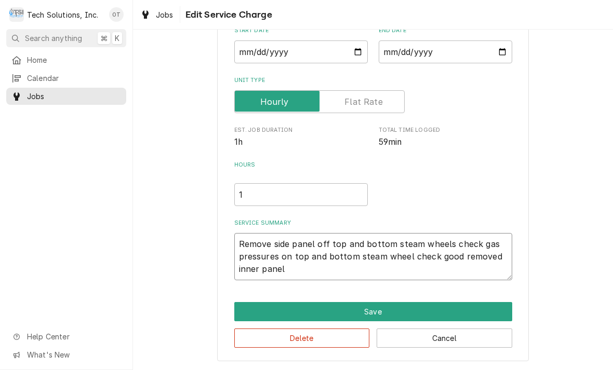
type textarea "Remove side panel off top and bottom steam wheels check gas pressures on top an…"
type textarea "x"
type textarea "Remove side panel off top and bottom steam wheels check gas pressures on top an…"
type textarea "x"
type textarea "Remove side panel off top and bottom steam wheels check gas pressures on top an…"
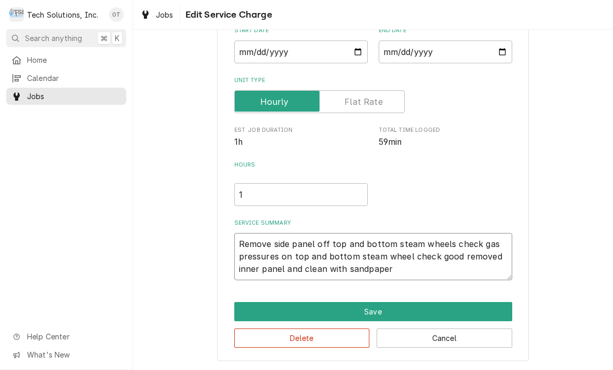
type textarea "x"
type textarea "Remove side panel off top and bottom steam wheels check gas pressures on top an…"
type textarea "x"
type textarea "Remove side panel off top and bottom steam wheels check gas pressures on top an…"
type textarea "x"
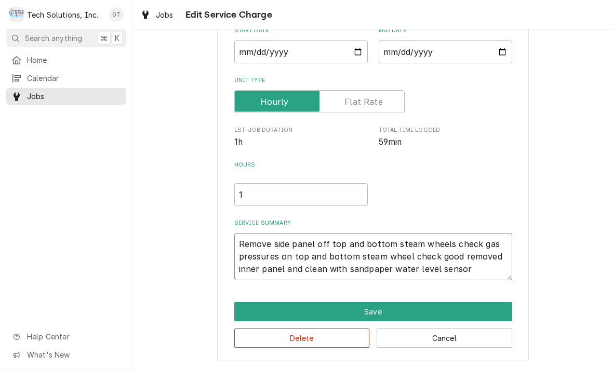
type textarea "Remove side panel off top and bottom steam wheels check gas pressures on top an…"
type textarea "x"
type textarea "Remove side panel off top and bottom steam wheels check gas pressures on top an…"
type textarea "x"
type textarea "Remove side panel off top and bottom steam wheels check gas pressures on top an…"
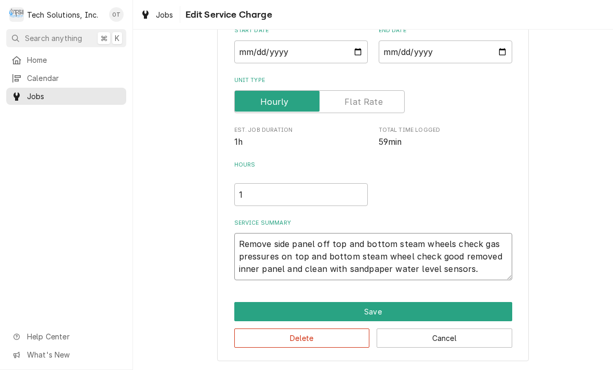
type textarea "x"
type textarea "Remove side panel off top and bottom steam wheels check gas pressures on top an…"
type textarea "x"
type textarea "Remove side panel off top and bottom steam wheels check gas pressures on top an…"
type textarea "x"
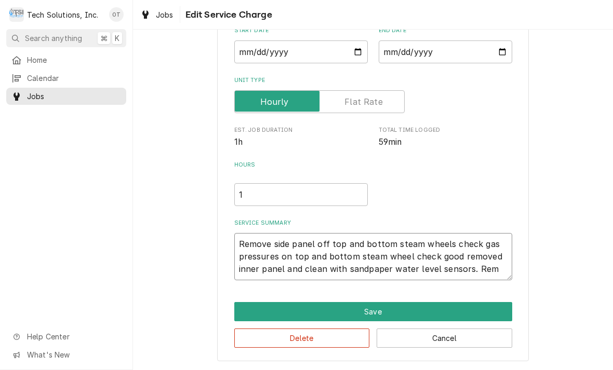
type textarea "Remove side panel off top and bottom steam wheels check gas pressures on top an…"
type textarea "x"
type textarea "Remove side panel off top and bottom steam wheels check gas pressures on top an…"
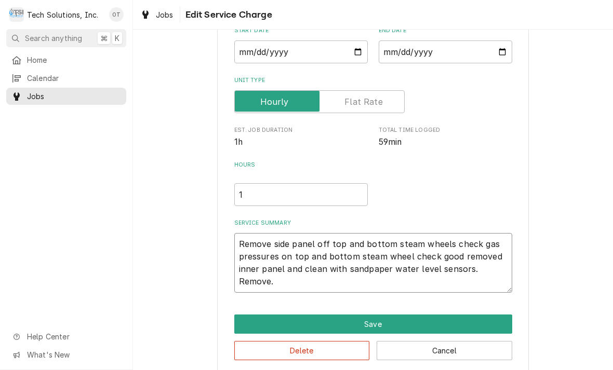
type textarea "x"
type textarea "Remove side panel off top and bottom steam wheels check gas pressures on top an…"
type textarea "x"
type textarea "Remove side panel off top and bottom steam wheels check gas pressures on top an…"
type textarea "x"
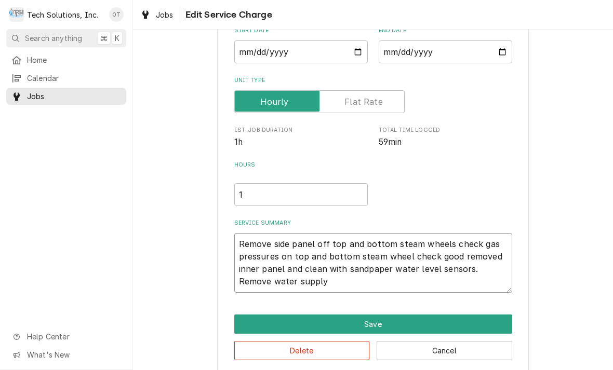
type textarea "Remove side panel off top and bottom steam wheels check gas pressures on top an…"
type textarea "x"
type textarea "Remove side panel off top and bottom steam wheels check gas pressures on top an…"
type textarea "x"
type textarea "Remove side panel off top and bottom steam wheels check gas pressures on top an…"
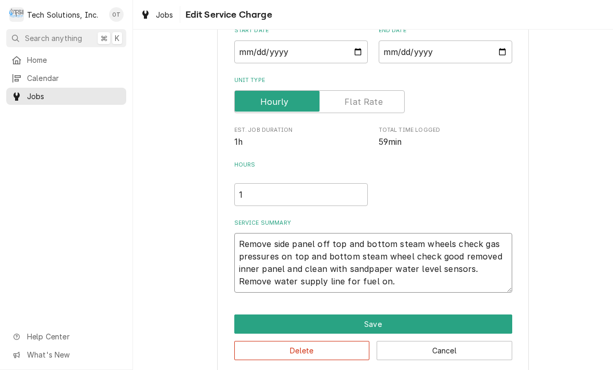
type textarea "x"
type textarea "Remove side panel off top and bottom steam wheels check gas pressures on top an…"
type textarea "x"
type textarea "Remove side panel off top and bottom steam wheels check gas pressures on top an…"
type textarea "x"
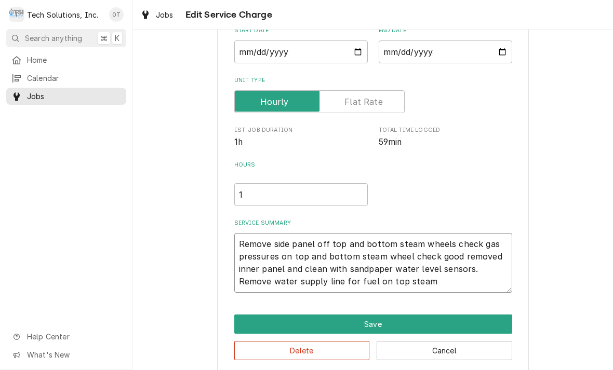
type textarea "Remove side panel off top and bottom steam wheels check gas pressures on top an…"
type textarea "x"
type textarea "Remove side panel off top and bottom steam wheels check gas pressures on top an…"
type textarea "x"
type textarea "Remove side panel off top and bottom steam wheels check gas pressures on top an…"
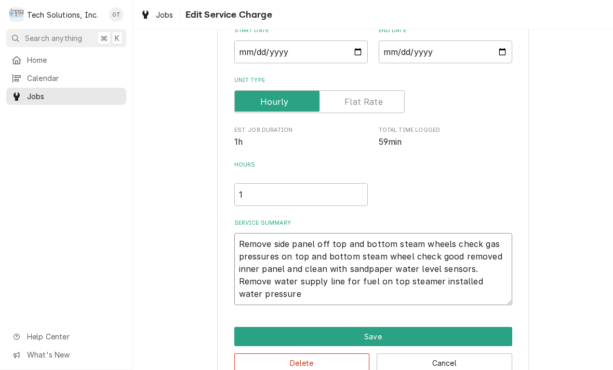
type textarea "x"
type textarea "Remove side panel off top and bottom steam wheels check gas pressures on top an…"
type textarea "x"
type textarea "Remove side panel off top and bottom steam wheels check gas pressures on top an…"
type textarea "x"
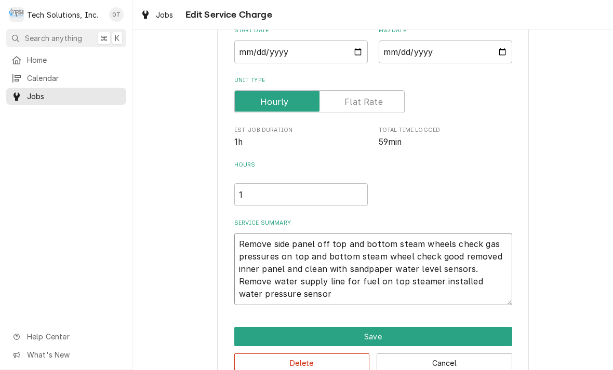
type textarea "Remove side panel off top and bottom steam wheels check gas pressures on top an…"
type textarea "x"
type textarea "Remove side panel off top and bottom steam wheels check gas pressures on top an…"
type textarea "x"
type textarea "Remove side panel off top and bottom steam wheels check gas pressures on top an…"
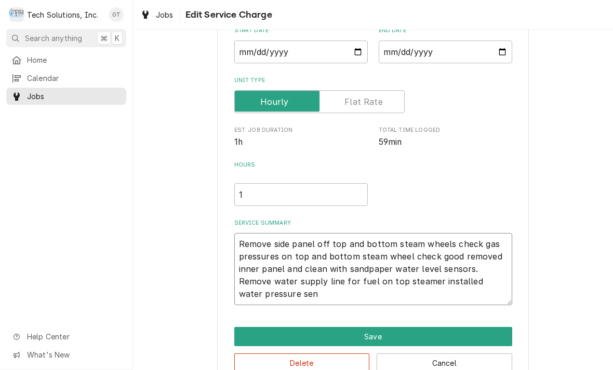
type textarea "x"
type textarea "Remove side panel off top and bottom steam wheels check gas pressures on top an…"
type textarea "x"
type textarea "Remove side panel off top and bottom steam wheels check gas pressures on top an…"
type textarea "x"
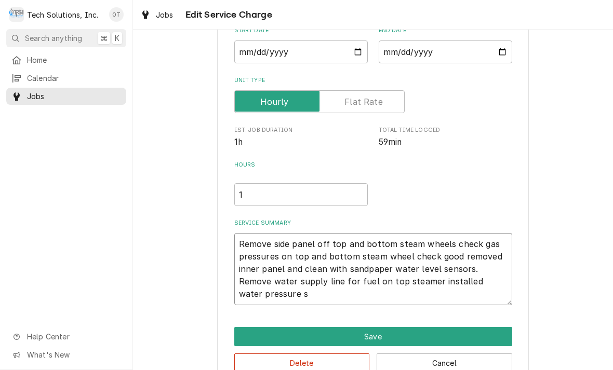
type textarea "Remove side panel off top and bottom steam wheels check gas pressures on top an…"
type textarea "x"
type textarea "Remove side panel off top and bottom steam wheels check gas pressures on top an…"
type textarea "x"
type textarea "Remove side panel off top and bottom steam wheels check gas pressures on top an…"
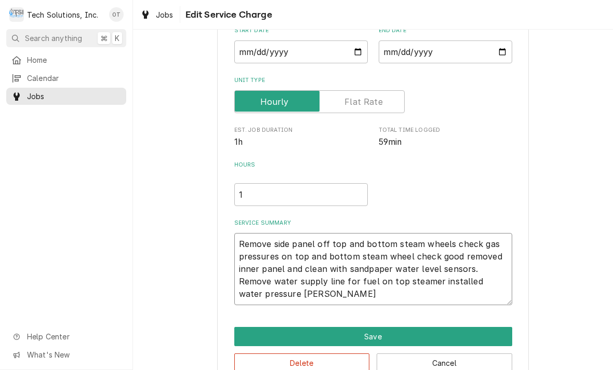
type textarea "x"
type textarea "Remove side panel off top and bottom steam wheels check gas pressures on top an…"
type textarea "x"
type textarea "Remove side panel off top and bottom steam wheels check gas pressures on top an…"
type textarea "x"
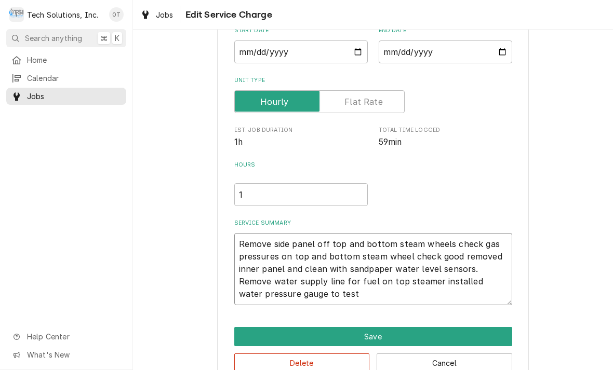
type textarea "Remove side panel off top and bottom steam wheels check gas pressures on top an…"
type textarea "x"
type textarea "Remove side panel off top and bottom steam wheels check gas pressures on top an…"
type textarea "x"
type textarea "Remove side panel off top and bottom steam wheels check gas pressures on top an…"
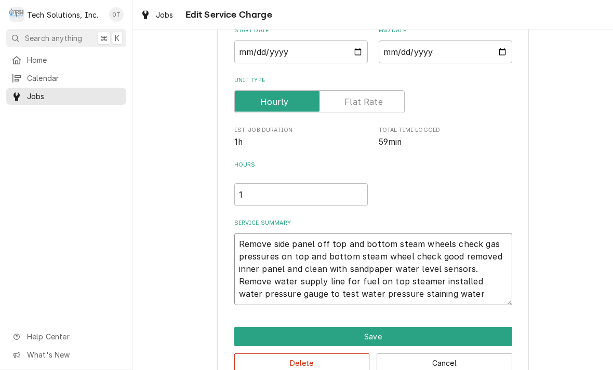
type textarea "x"
type textarea "Remove side panel off top and bottom steam wheels check gas pressures on top an…"
type textarea "x"
type textarea "Remove side panel off top and bottom steam wheels check gas pressures on top an…"
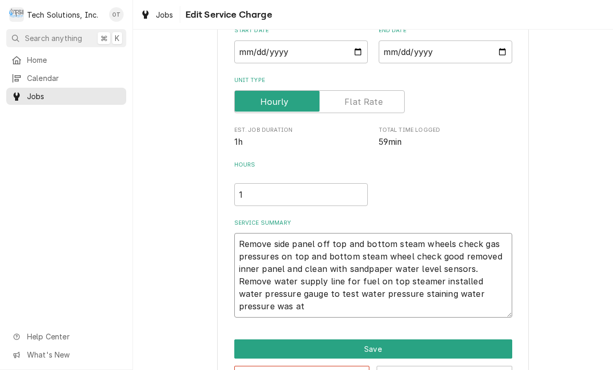
type textarea "x"
type textarea "Remove side panel off top and bottom steam wheels check gas pressures on top an…"
type textarea "x"
type textarea "Remove side panel off top and bottom steam wheels check gas pressures on top an…"
type textarea "x"
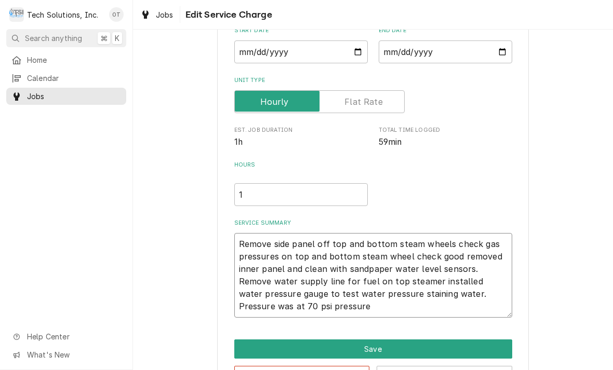
type textarea "Remove side panel off top and bottom steam wheels check gas pressures on top an…"
type textarea "x"
type textarea "Remove side panel off top and bottom steam wheels check gas pressures on top an…"
type textarea "x"
type textarea "Remove side panel off top and bottom steam wheels check gas pressures on top an…"
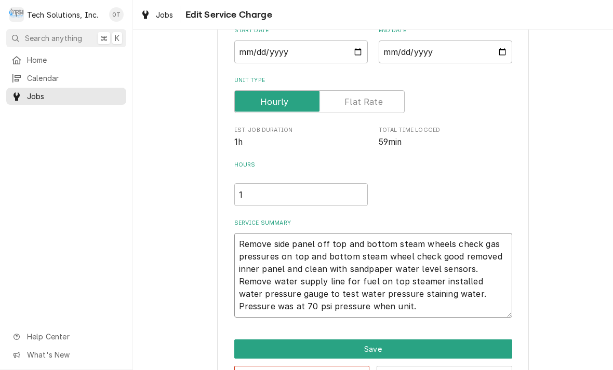
type textarea "x"
type textarea "Remove side panel off top and bottom steam wheels check gas pressures on top an…"
type textarea "x"
type textarea "Remove side panel off top and bottom steam wheels check gas pressures on top an…"
type textarea "x"
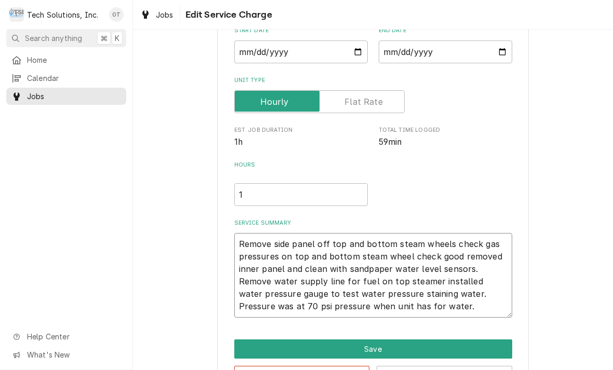
type textarea "Remove side panel off top and bottom steam wheels check gas pressures on top an…"
type textarea "x"
type textarea "Remove side panel off top and bottom steam wheels check gas pressures on top an…"
type textarea "x"
type textarea "Remove side panel off top and bottom steam wheels check gas pressures on top an…"
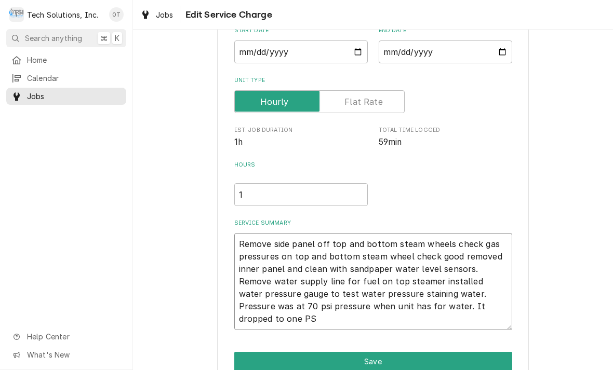
type textarea "x"
type textarea "Remove side panel off top and bottom steam wheels check gas pressures on top an…"
type textarea "x"
type textarea "Remove side panel off top and bottom steam wheels check gas pressures on top an…"
type textarea "x"
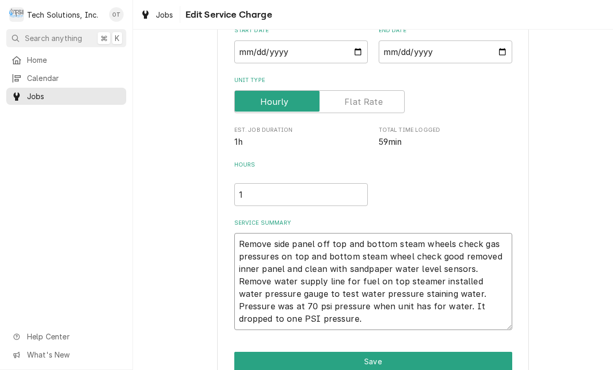
type textarea "Remove side panel off top and bottom steam wheels check gas pressures on top an…"
type textarea "x"
type textarea "Remove side panel off top and bottom steam wheels check gas pressures on top an…"
type textarea "x"
type textarea "Remove side panel off top and bottom steam wheels check gas pressures on top an…"
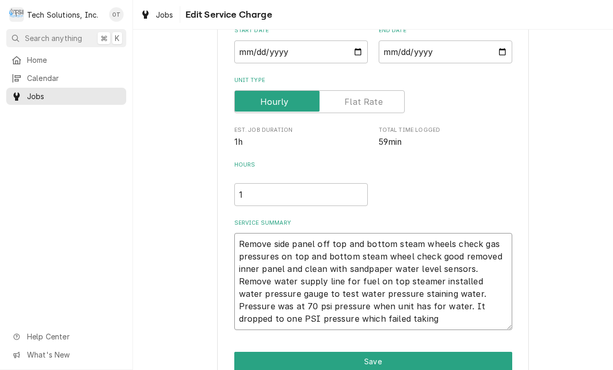
type textarea "x"
type textarea "Remove side panel off top and bottom steam wheels check gas pressures on top an…"
type textarea "x"
type textarea "Remove side panel off top and bottom steam wheels check gas pressures on top an…"
type textarea "x"
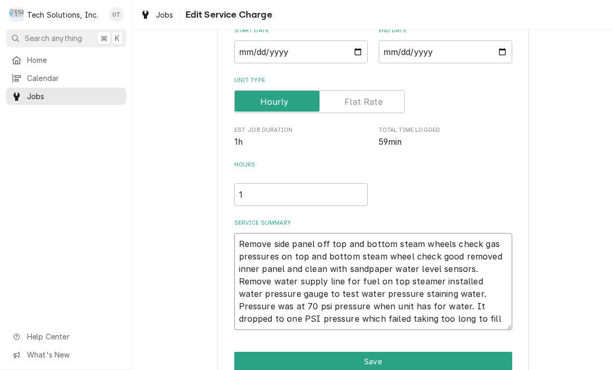
type textarea "Remove side panel off top and bottom steam wheels check gas pressures on top an…"
type textarea "x"
type textarea "Remove side panel off top and bottom steam wheels check gas pressures on top an…"
type textarea "x"
type textarea "Remove side panel off top and bottom steam wheels check gas pressures on top an…"
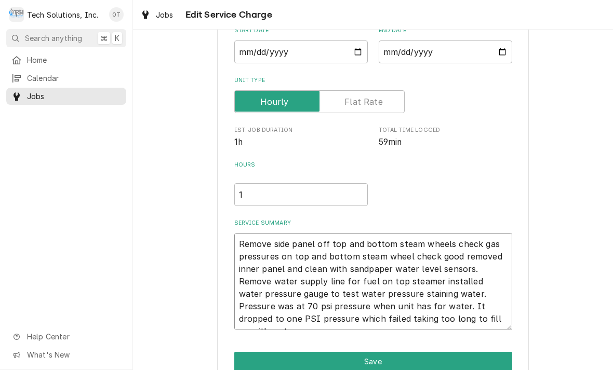
type textarea "x"
type textarea "Remove side panel off top and bottom steam wheels check gas pressures on top an…"
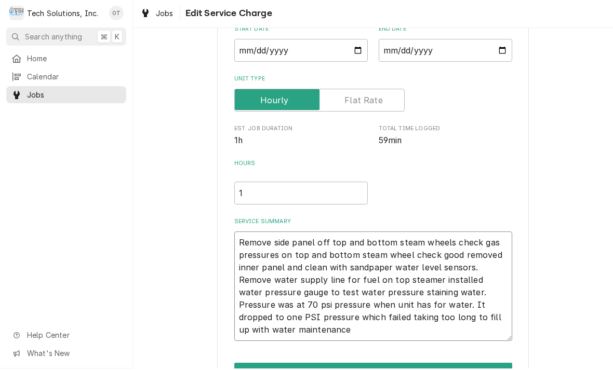
type textarea "x"
type textarea "Remove side panel off top and bottom steam wheels check gas pressures on top an…"
type textarea "x"
type textarea "Remove side panel off top and bottom steam wheels check gas pressures on top an…"
type textarea "x"
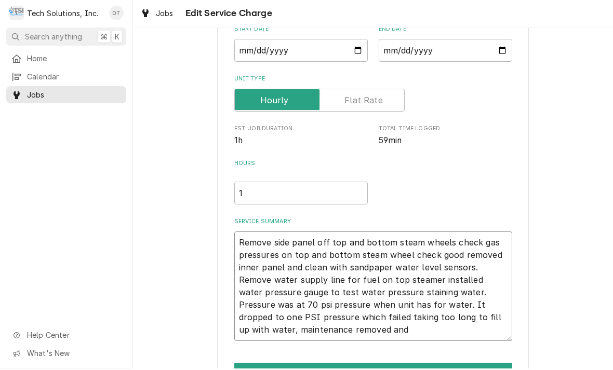
type textarea "Remove side panel off top and bottom steam wheels check gas pressures on top an…"
type textarea "x"
type textarea "Remove side panel off top and bottom steam wheels check gas pressures on top an…"
type textarea "x"
type textarea "Remove side panel off top and bottom steam wheels check gas pressures on top an…"
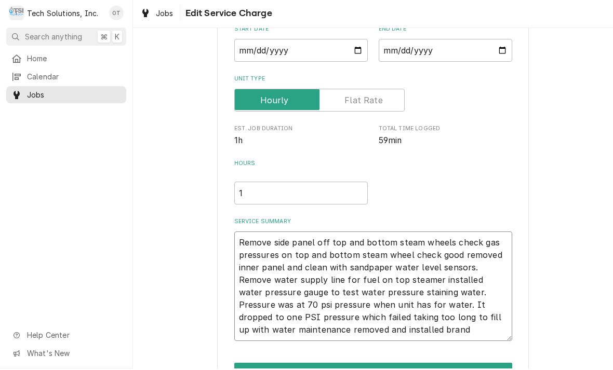
type textarea "x"
type textarea "Remove side panel off top and bottom steam wheels check gas pressures on top an…"
type textarea "x"
type textarea "Remove side panel off top and bottom steam wheels check gas pressures on top an…"
type textarea "x"
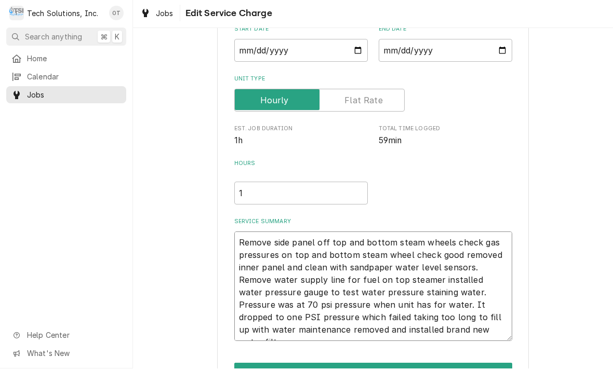
type textarea "Remove side panel off top and bottom steam wheels check gas pressures on top an…"
type textarea "x"
type textarea "Remove side panel off top and bottom steam wheels check gas pressures on top an…"
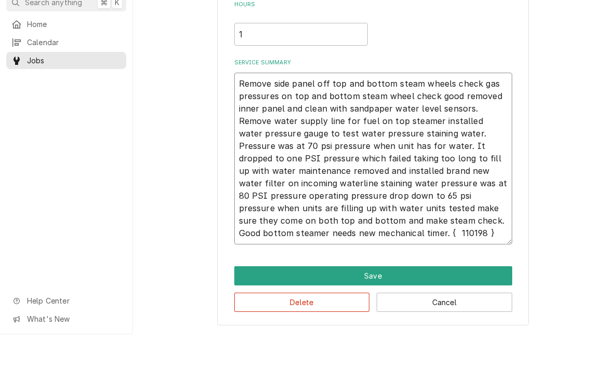
scroll to position [233, 0]
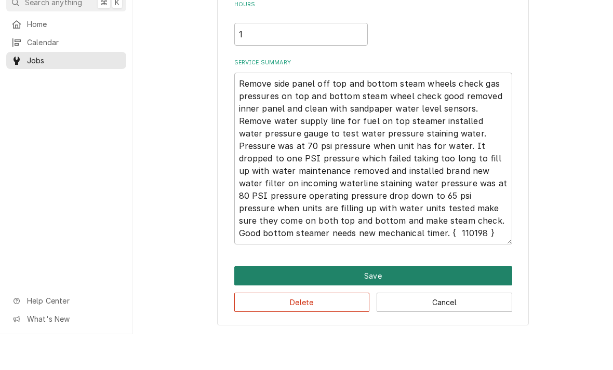
click at [379, 302] on button "Save" at bounding box center [373, 311] width 278 height 19
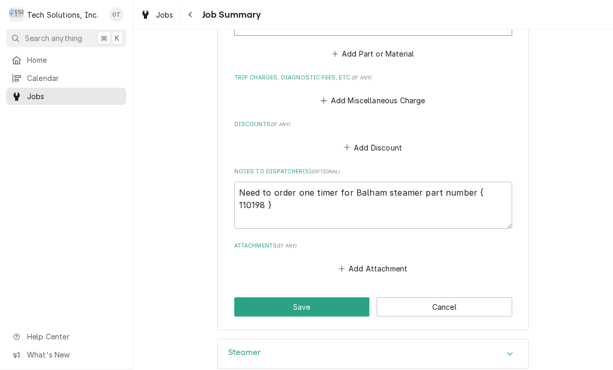
scroll to position [838, 0]
click at [368, 261] on button "Add Attachment" at bounding box center [372, 268] width 73 height 15
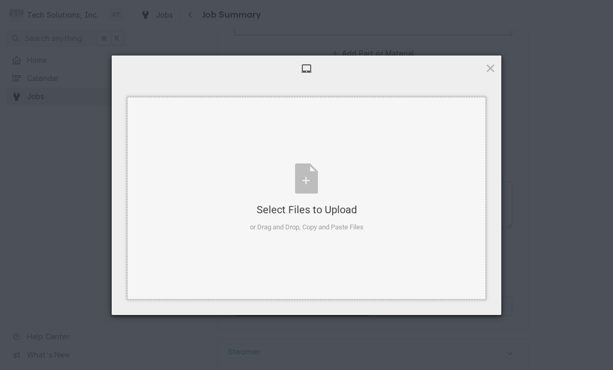
click at [308, 180] on div "Select Files to Upload or Drag and Drop, Copy and Paste Files" at bounding box center [307, 198] width 114 height 69
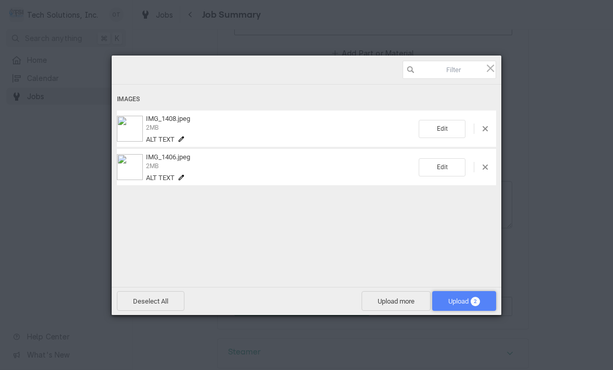
click at [463, 297] on span "Upload 2" at bounding box center [464, 301] width 64 height 20
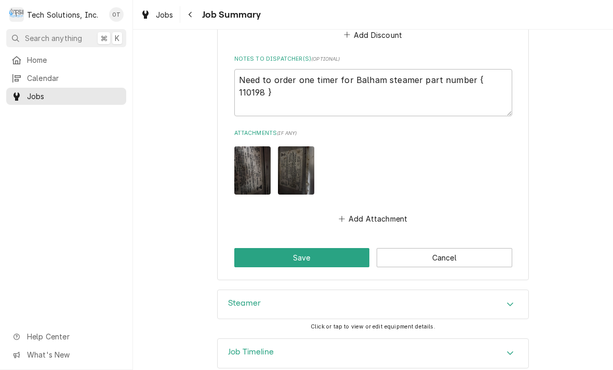
scroll to position [949, 0]
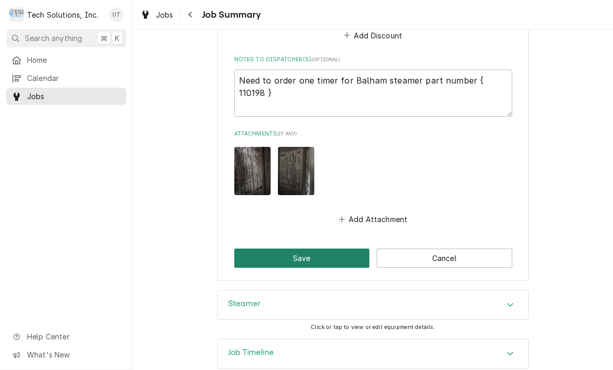
click at [304, 249] on button "Save" at bounding box center [302, 258] width 136 height 19
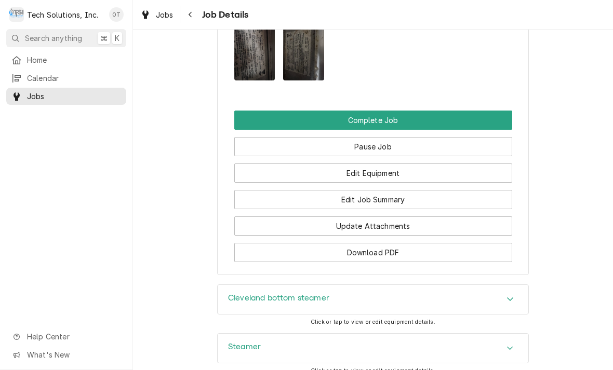
scroll to position [971, 0]
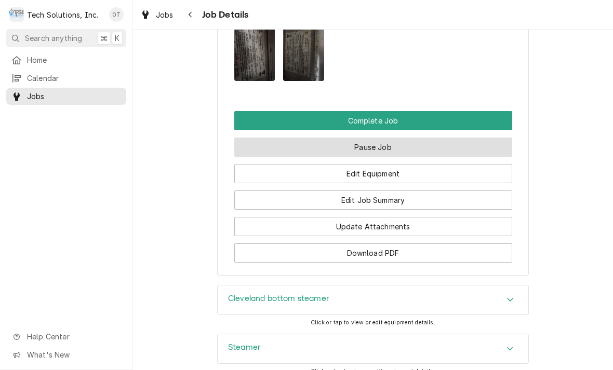
click at [378, 138] on button "Pause Job" at bounding box center [373, 147] width 278 height 19
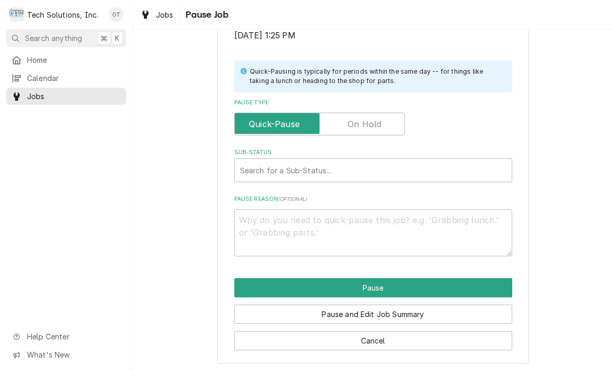
scroll to position [209, 0]
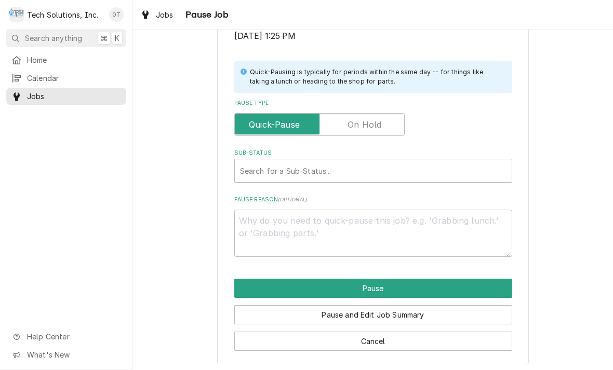
click at [360, 125] on label "Pause Type" at bounding box center [319, 124] width 170 height 23
click at [360, 125] on input "Pause Type" at bounding box center [319, 124] width 161 height 23
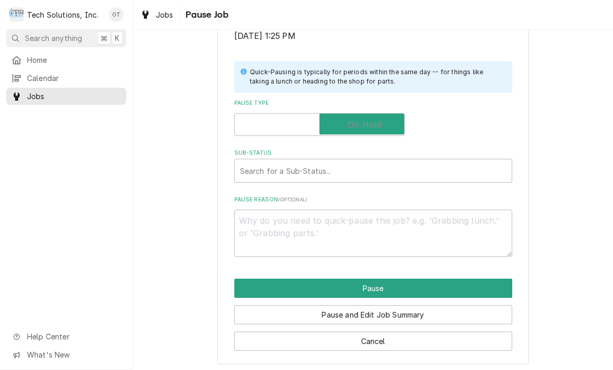
checkbox input "true"
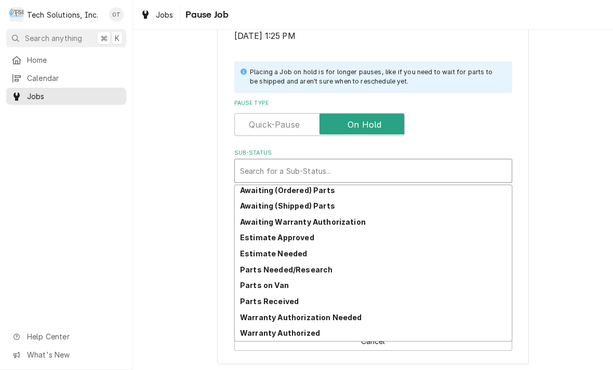
scroll to position [51, 0]
click at [284, 249] on strong "Estimate Needed" at bounding box center [273, 253] width 67 height 9
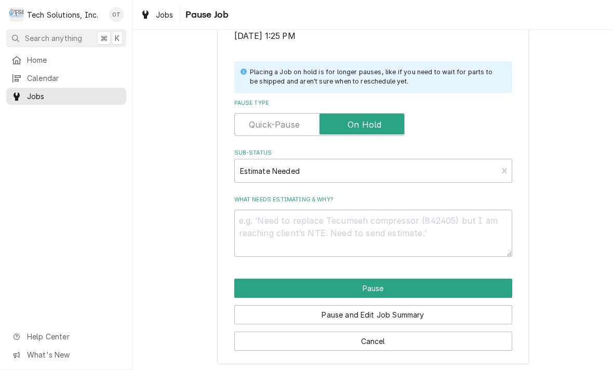
scroll to position [196, 0]
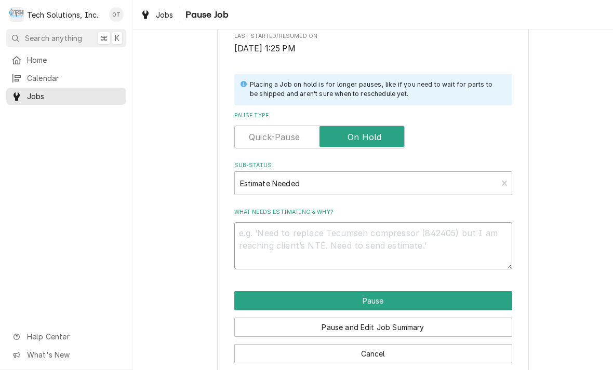
click at [288, 234] on textarea "What needs estimating & why?" at bounding box center [373, 245] width 278 height 47
type textarea "x"
type textarea "N"
type textarea "x"
type textarea "Nee"
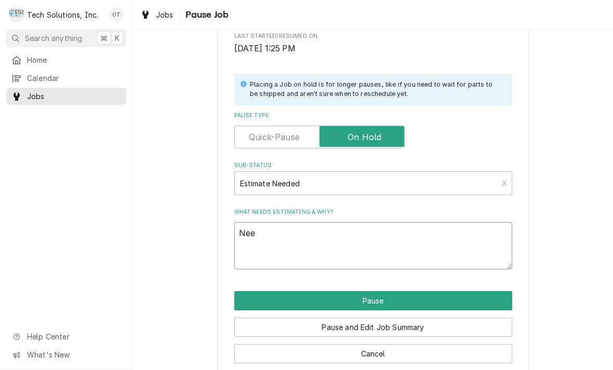
type textarea "x"
type textarea "Need"
type textarea "x"
type textarea "Need to"
type textarea "x"
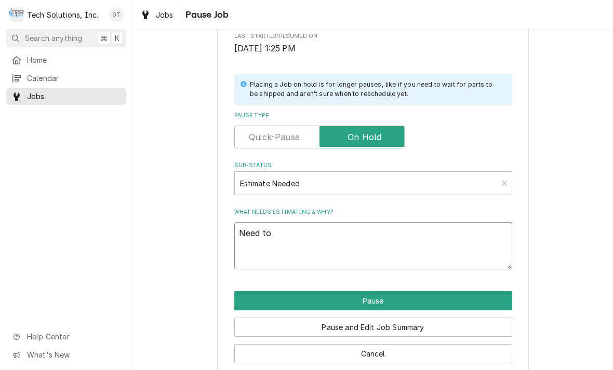
type textarea "Need to order"
type textarea "x"
type textarea "Need to order timer"
type textarea "x"
type textarea "Need to order timer for"
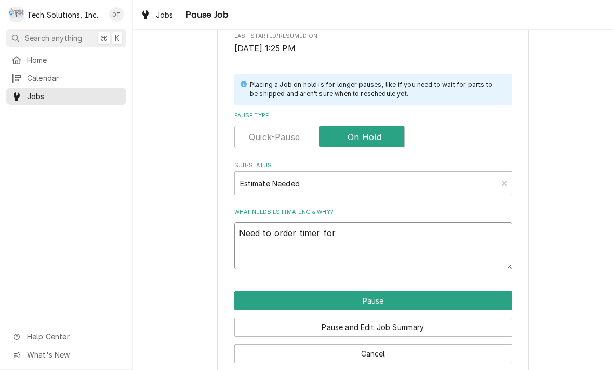
type textarea "x"
type textarea "Need to order timer for bottom"
type textarea "x"
type textarea "Need to order timer for bottom steam"
type textarea "x"
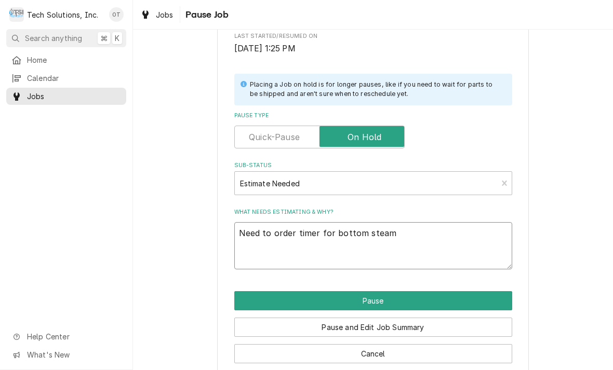
type textarea "Need to order timer for bottom steamer"
type textarea "x"
type textarea "Need to order timer for bottom steamer"
type textarea "x"
type textarea "Need to order timer for bottom steamer."
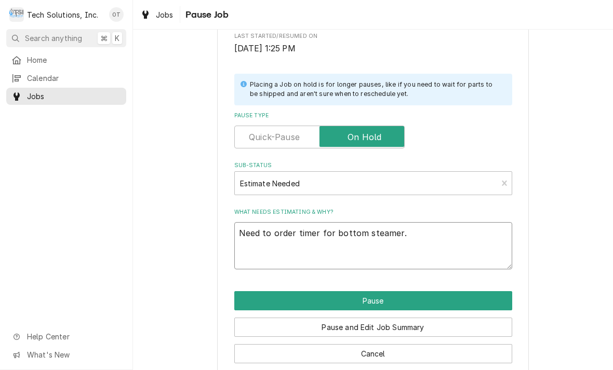
type textarea "x"
type textarea "Need to order timer for bottom steamer."
type textarea "x"
type textarea "Need to order timer for bottom steamer. {"
type textarea "x"
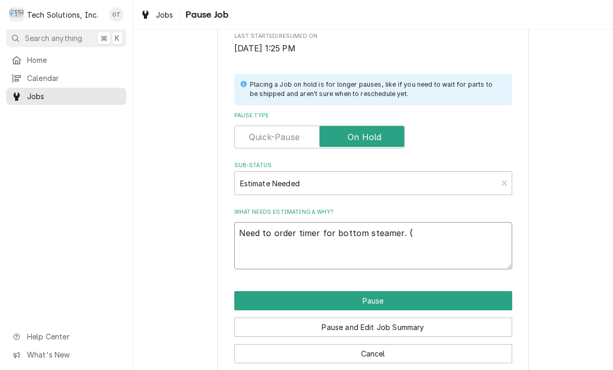
type textarea "Need to order timer for bottom steamer. {1"
type textarea "x"
type textarea "Need to order timer for bottom steamer. {11"
type textarea "x"
type textarea "Need to order timer for bottom steamer. {110"
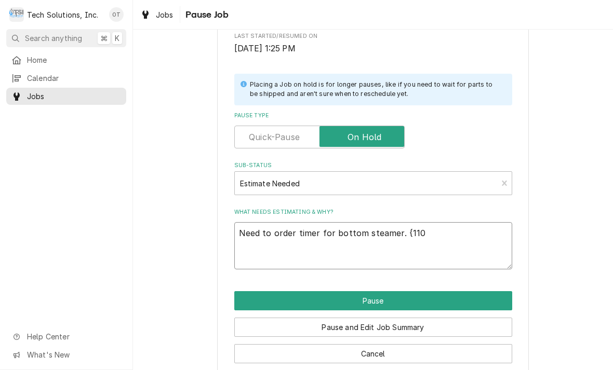
type textarea "x"
type textarea "Need to order timer for bottom steamer. {1101"
type textarea "x"
type textarea "Need to order timer for bottom steamer. {11019"
type textarea "x"
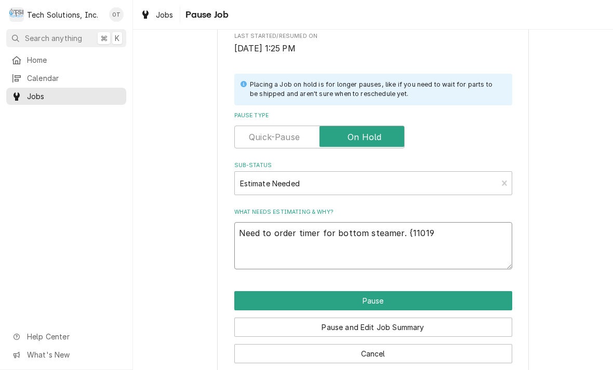
type textarea "Need to order timer for bottom steamer. {110198"
type textarea "x"
type textarea "Need to order timer for bottom steamer. {110198"
type textarea "x"
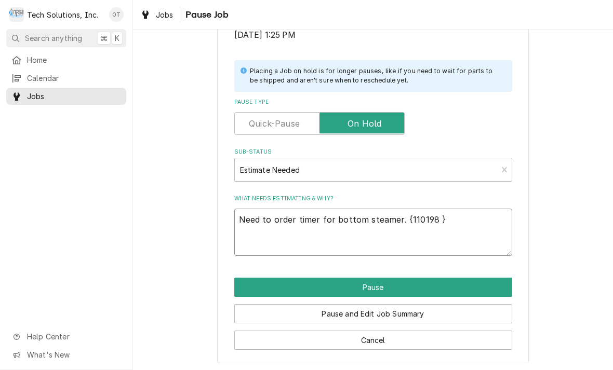
scroll to position [209, 0]
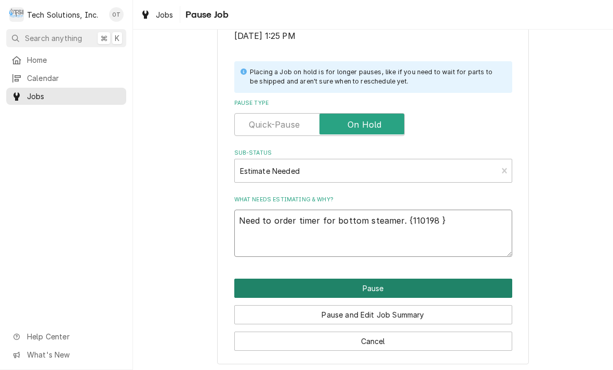
type textarea "Need to order timer for bottom steamer. {110198 }"
click at [374, 283] on button "Pause" at bounding box center [373, 288] width 278 height 19
click at [372, 279] on button "Pause" at bounding box center [373, 288] width 278 height 19
type textarea "x"
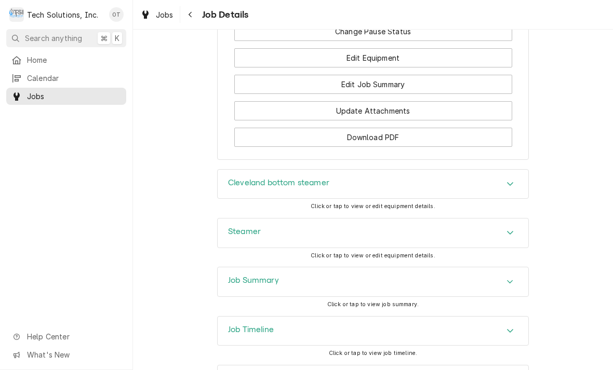
scroll to position [1168, 0]
